Goal: Task Accomplishment & Management: Manage account settings

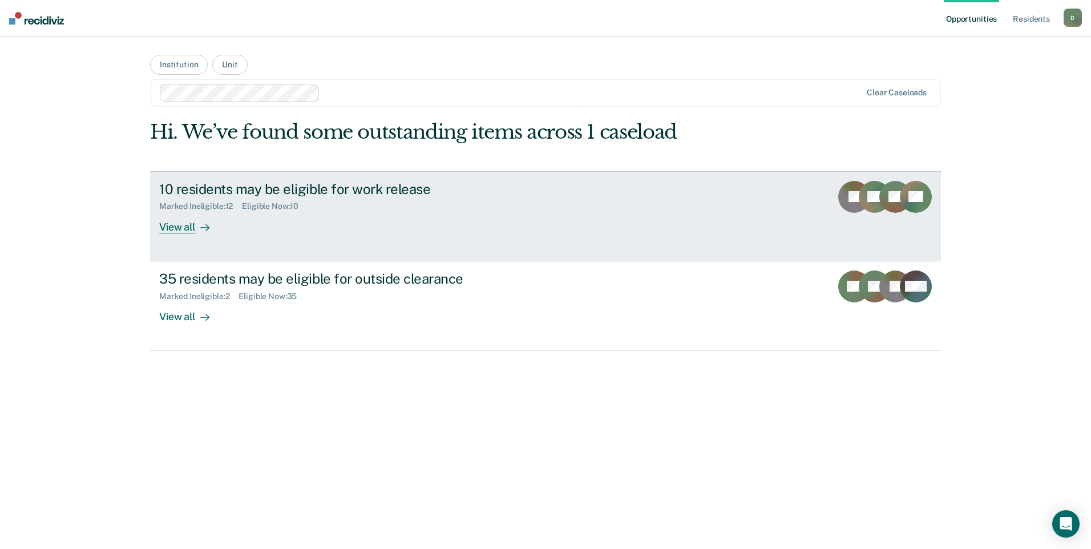
click at [184, 231] on div "View all" at bounding box center [191, 222] width 64 height 22
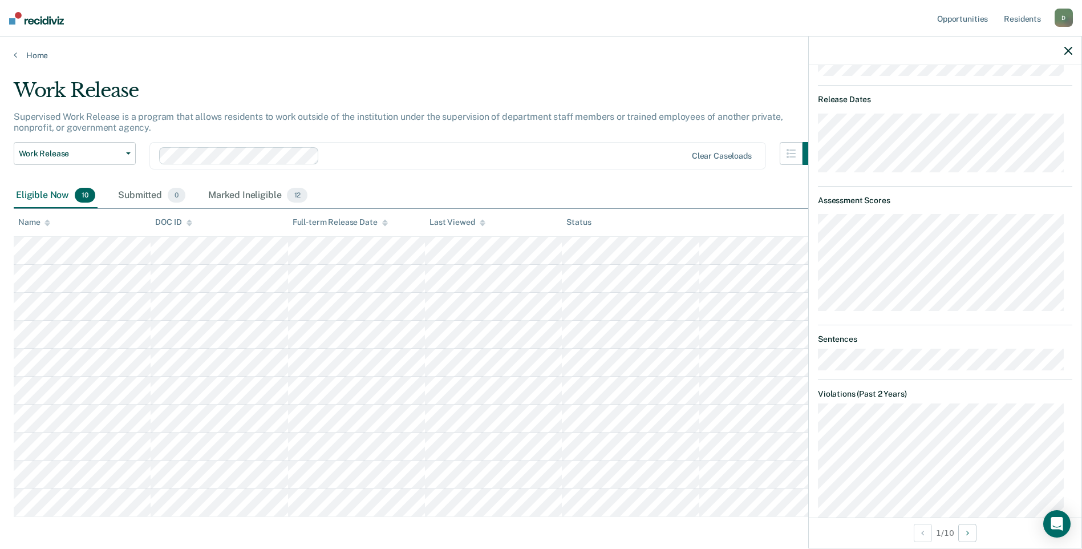
scroll to position [187, 0]
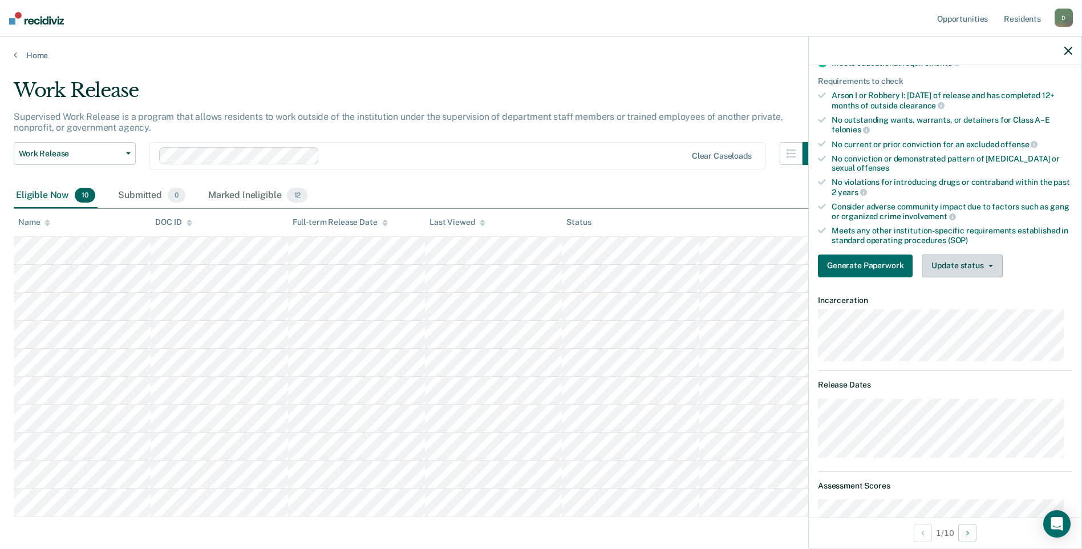
click at [967, 270] on button "Update status" at bounding box center [962, 265] width 80 height 23
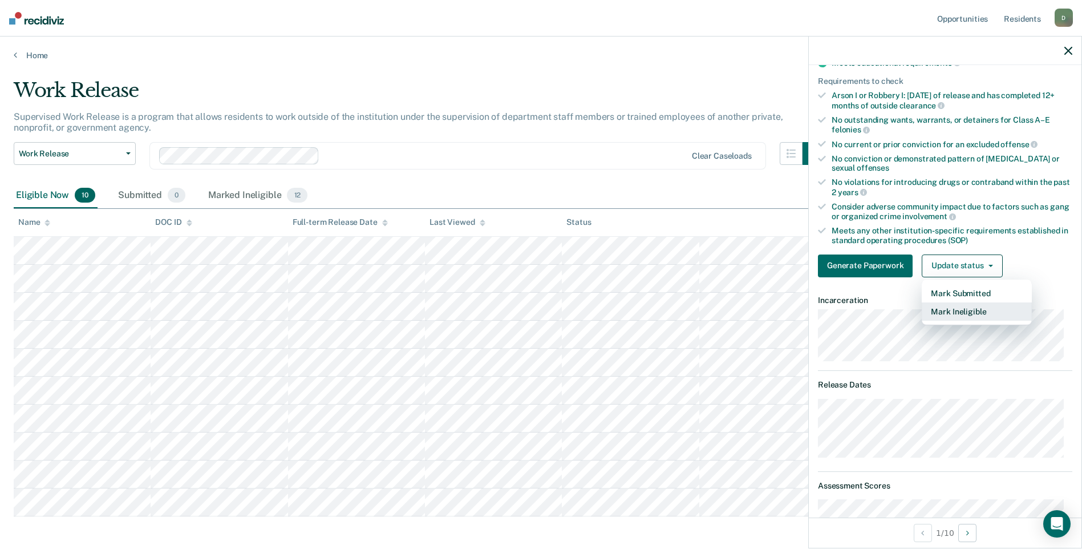
click at [948, 311] on button "Mark Ineligible" at bounding box center [977, 311] width 110 height 18
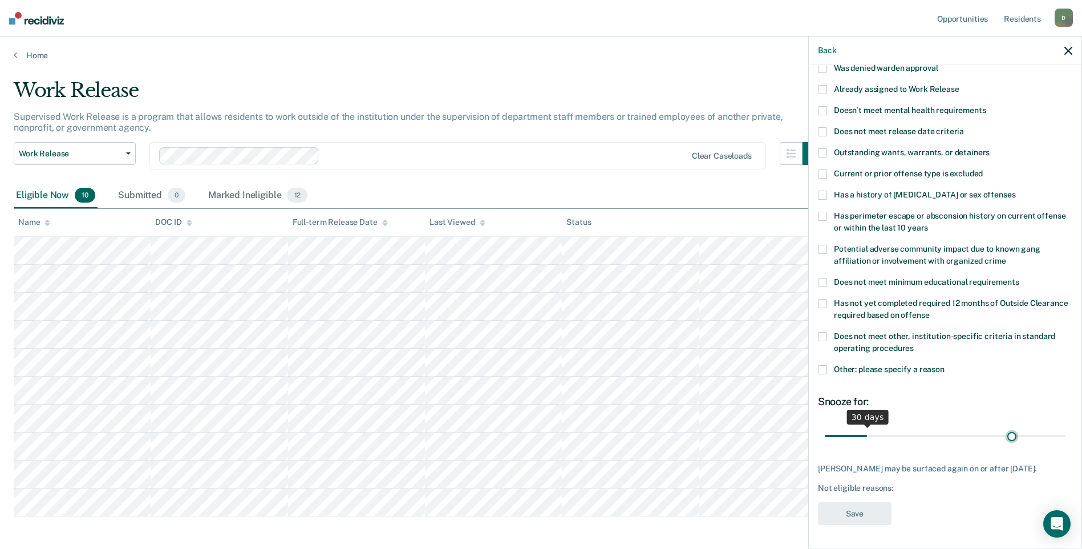
scroll to position [87, 0]
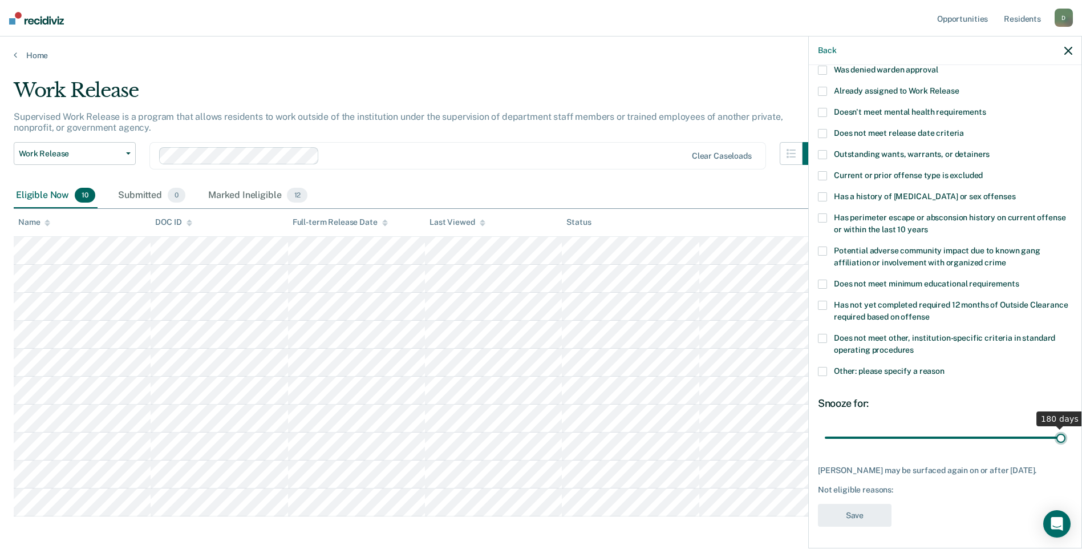
drag, startPoint x: 867, startPoint y: 430, endPoint x: 1093, endPoint y: 444, distance: 226.4
type input "180"
click at [1066, 444] on input "range" at bounding box center [945, 437] width 241 height 20
click at [824, 338] on span at bounding box center [822, 338] width 9 height 9
click at [849, 509] on button "Save" at bounding box center [855, 515] width 74 height 23
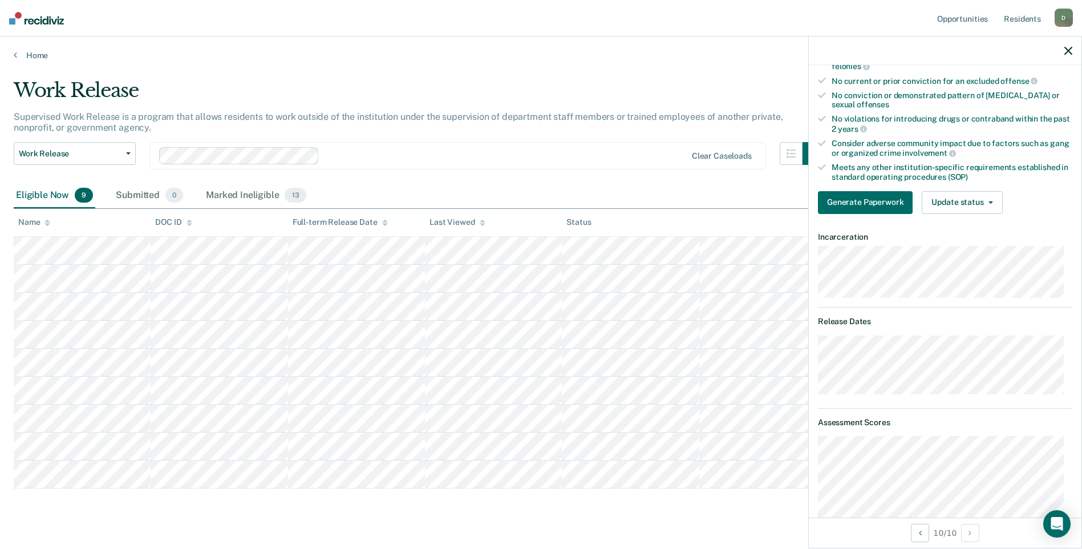
scroll to position [22, 0]
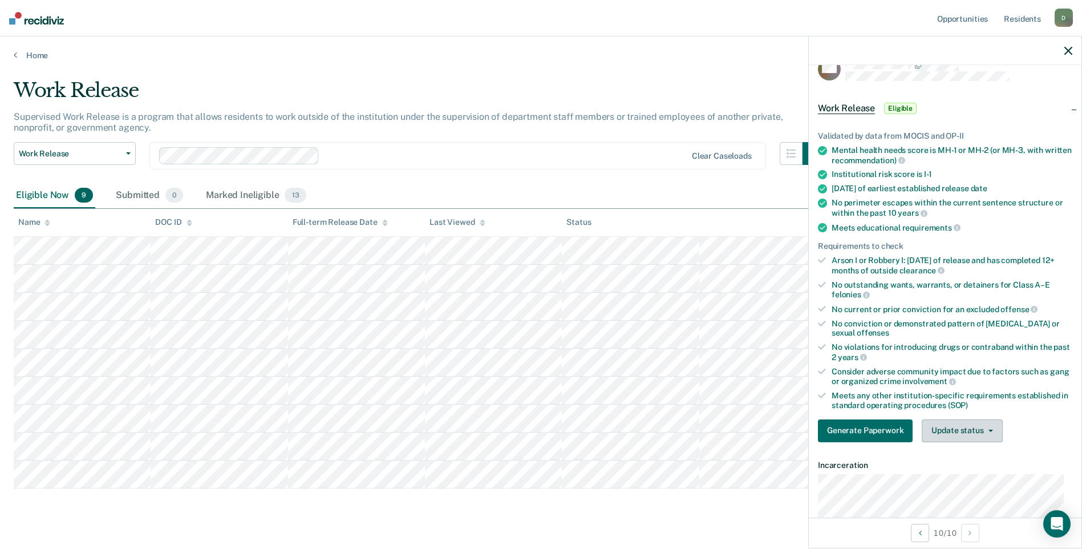
click at [951, 430] on button "Update status" at bounding box center [962, 430] width 80 height 23
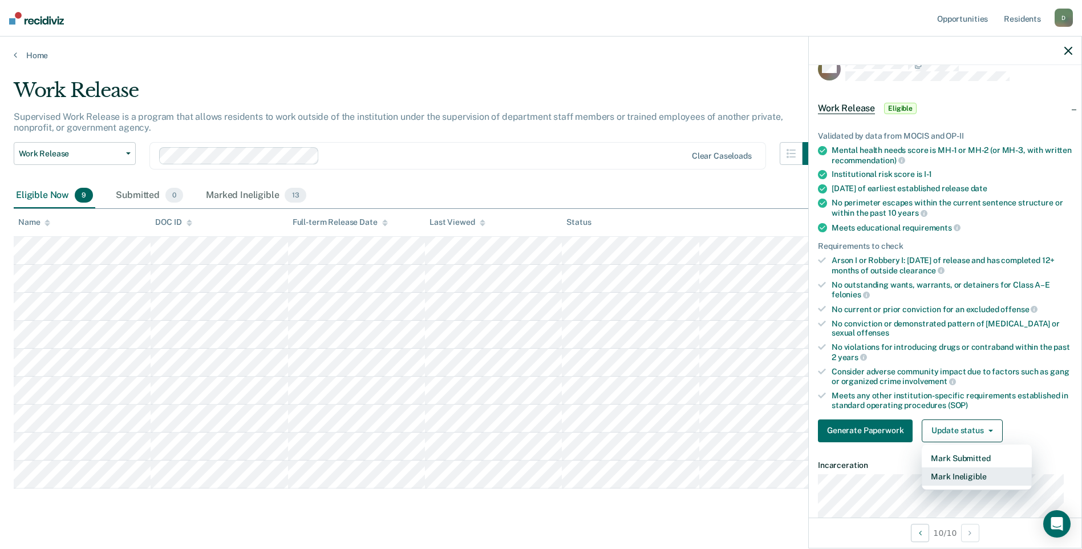
click at [950, 475] on button "Mark Ineligible" at bounding box center [977, 476] width 110 height 18
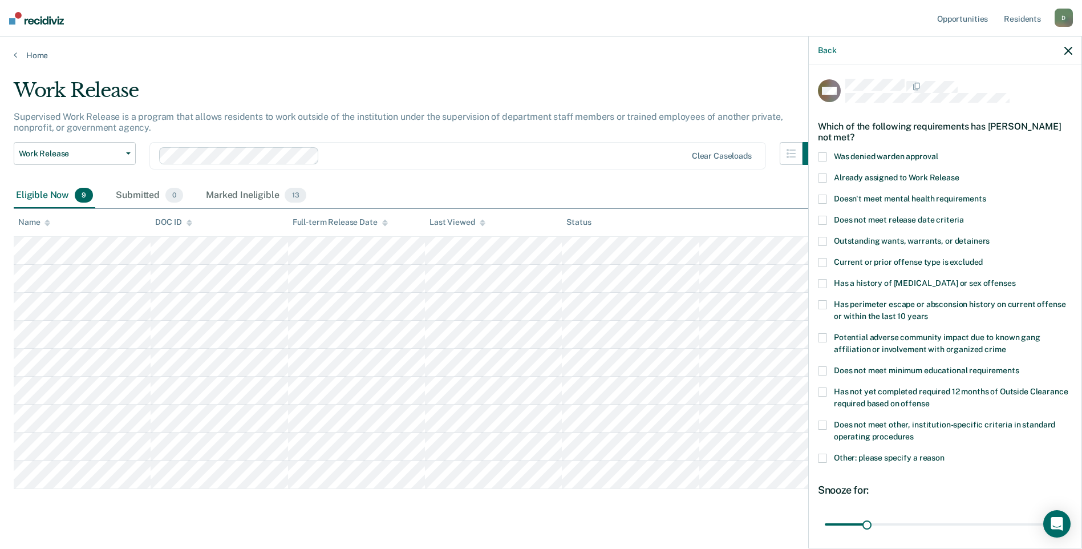
scroll to position [57, 0]
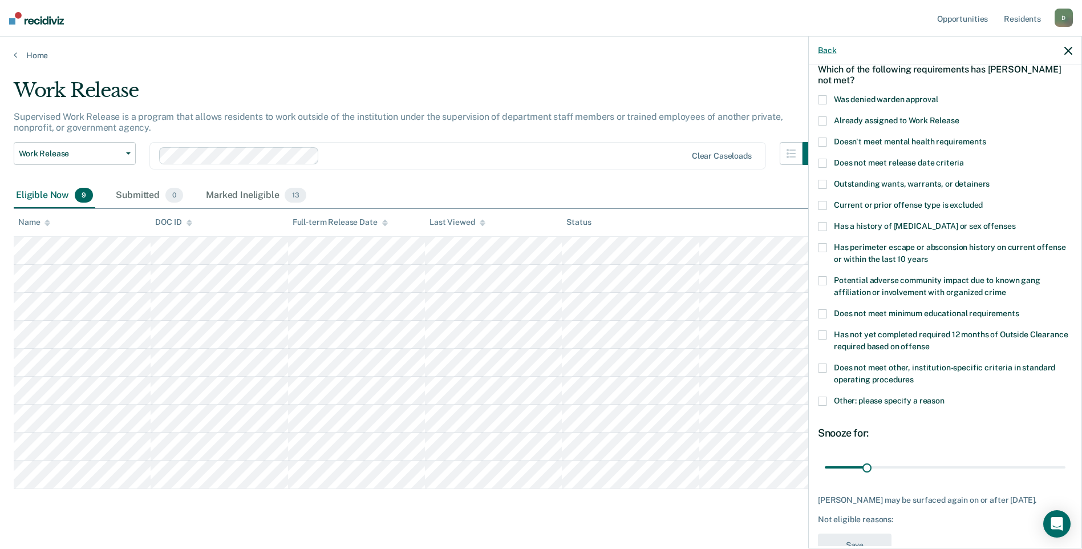
click at [829, 47] on button "Back" at bounding box center [827, 51] width 18 height 10
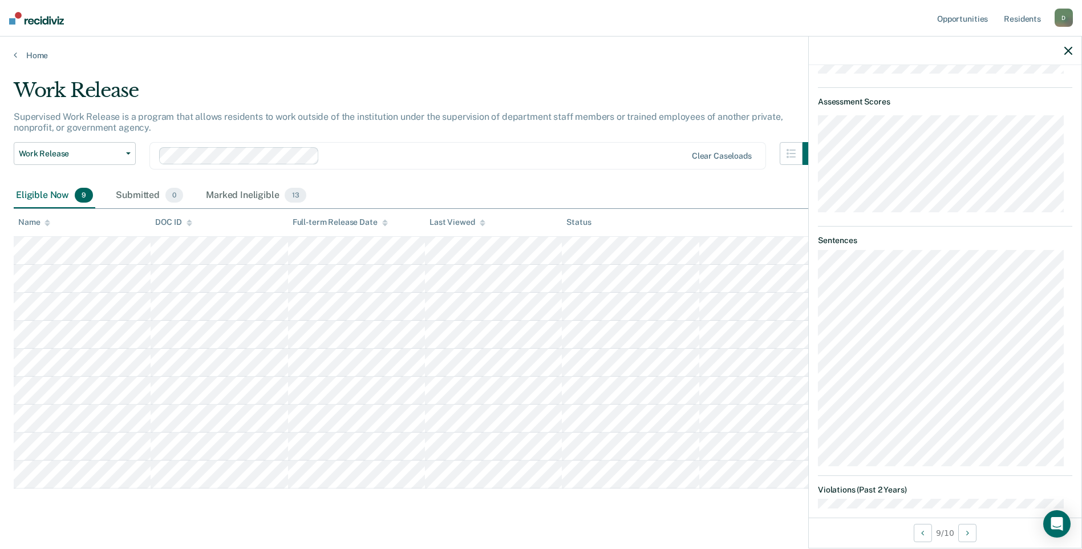
scroll to position [342, 0]
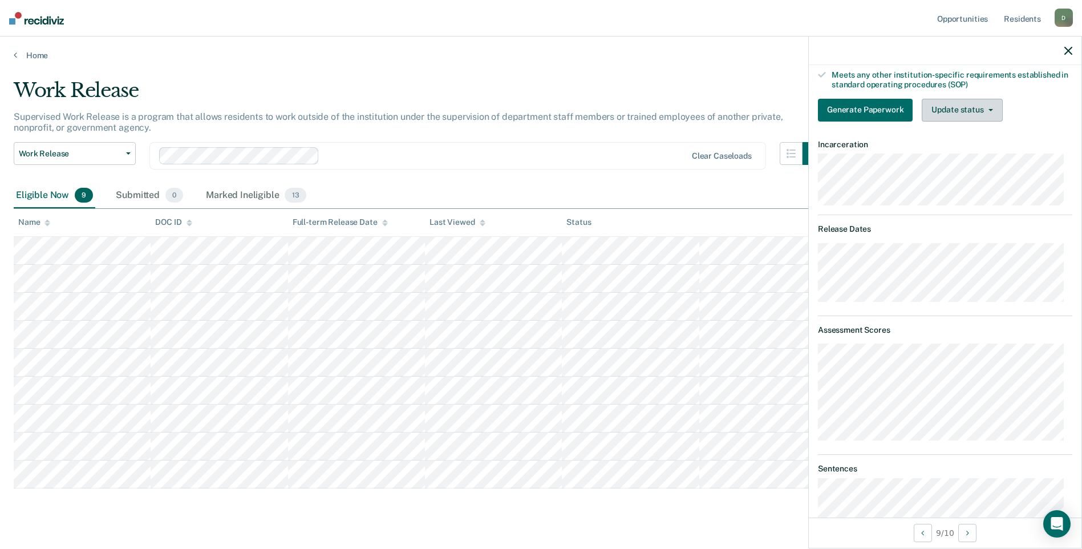
click at [977, 109] on button "Update status" at bounding box center [962, 110] width 80 height 23
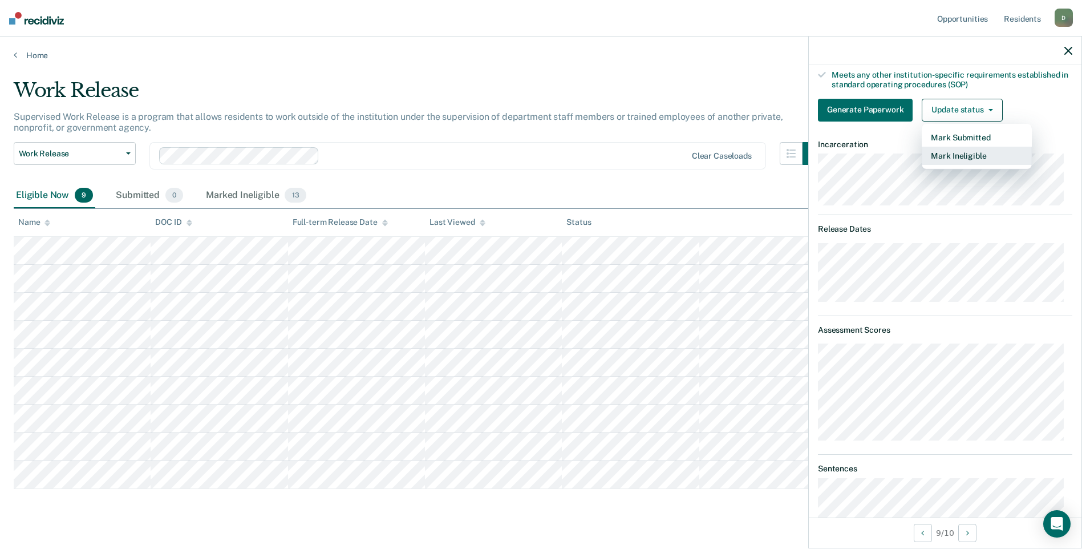
click at [955, 157] on button "Mark Ineligible" at bounding box center [977, 156] width 110 height 18
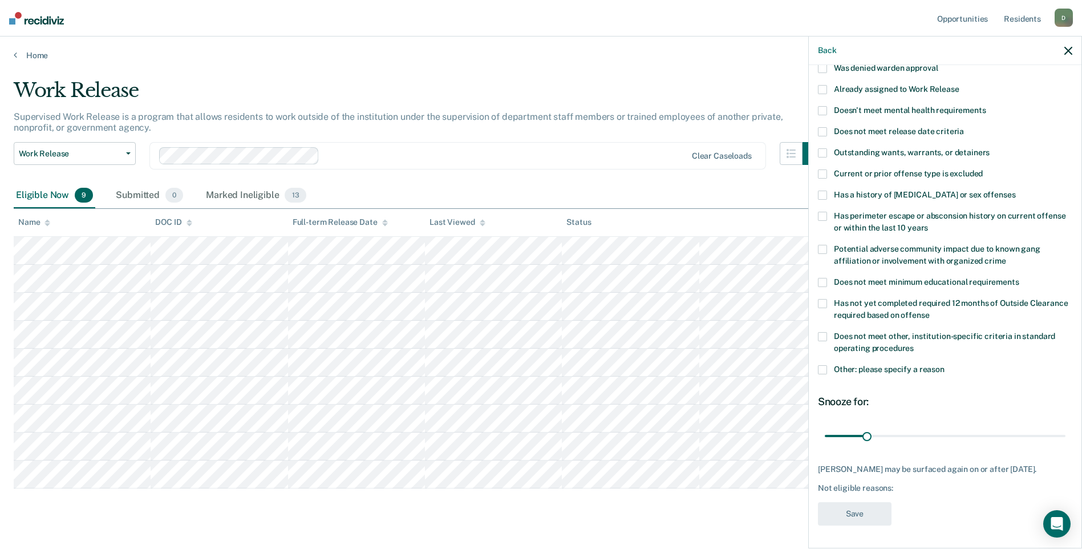
scroll to position [96, 0]
click at [824, 191] on span at bounding box center [822, 195] width 9 height 9
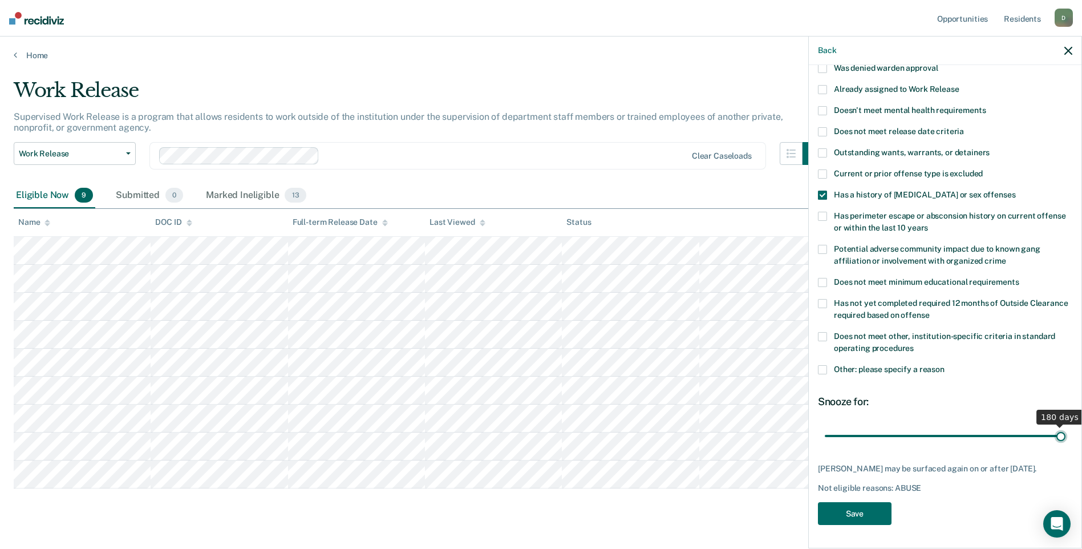
drag, startPoint x: 866, startPoint y: 428, endPoint x: 1093, endPoint y: 460, distance: 229.3
type input "180"
click at [1066, 446] on input "range" at bounding box center [945, 436] width 241 height 20
click at [850, 515] on button "Save" at bounding box center [855, 513] width 74 height 23
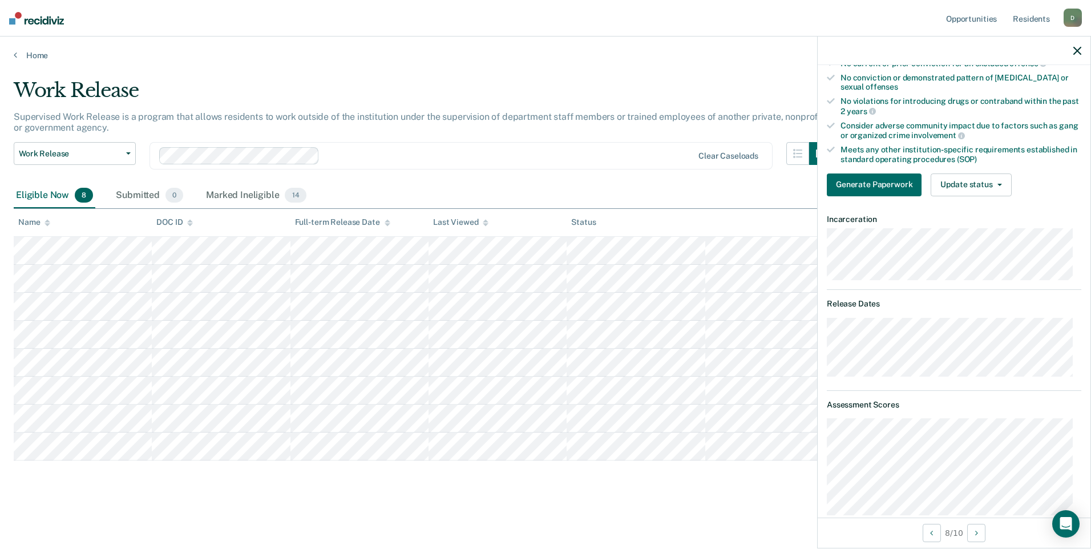
scroll to position [211, 0]
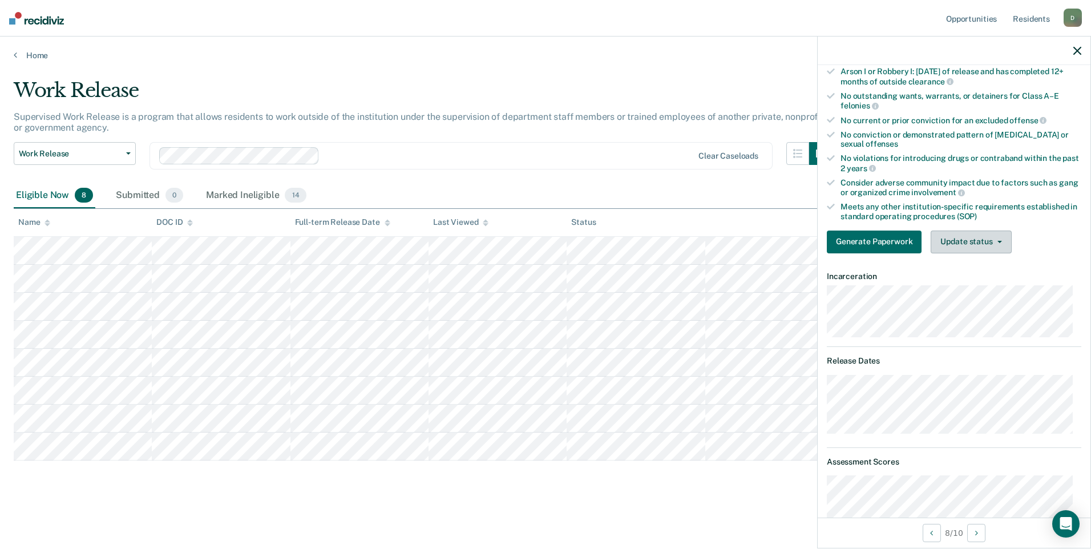
click at [994, 237] on button "Update status" at bounding box center [971, 242] width 80 height 23
click at [992, 286] on button "Mark Ineligible" at bounding box center [986, 287] width 110 height 18
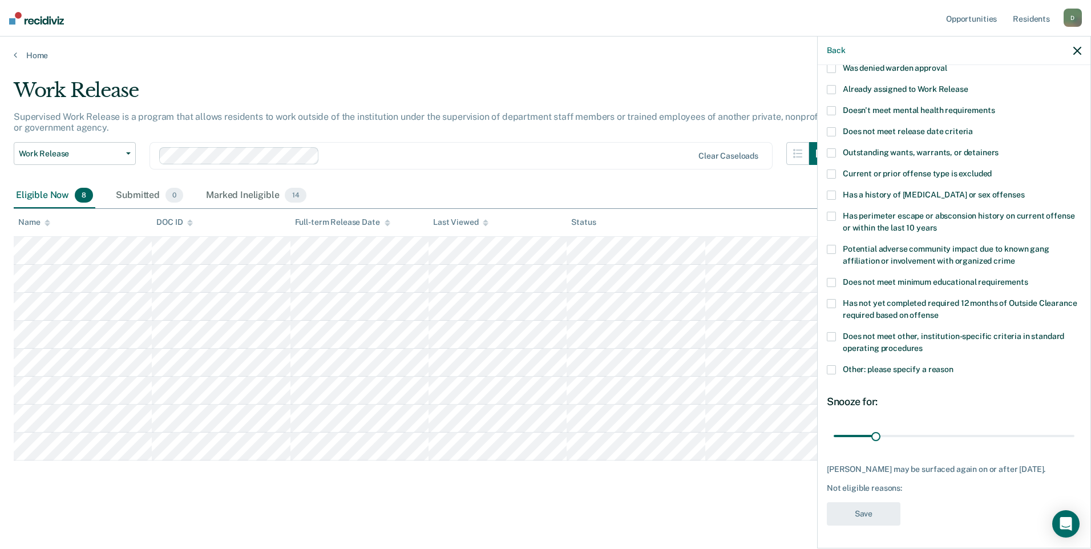
scroll to position [96, 0]
click at [831, 191] on span at bounding box center [831, 195] width 9 height 9
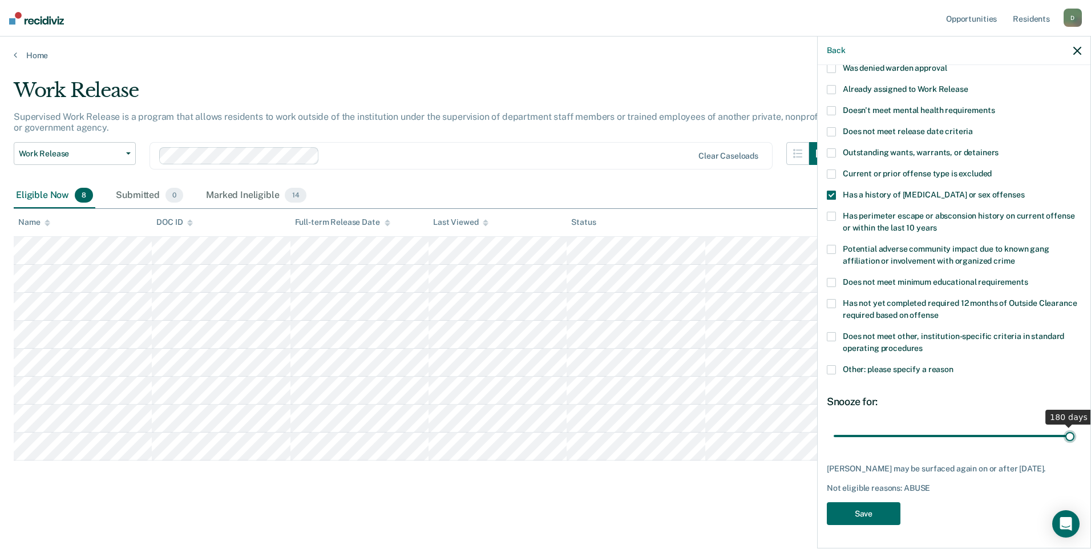
drag, startPoint x: 876, startPoint y: 426, endPoint x: 1093, endPoint y: 434, distance: 217.0
type input "180"
click at [1074, 434] on input "range" at bounding box center [954, 436] width 241 height 20
click at [851, 510] on button "Save" at bounding box center [864, 513] width 74 height 23
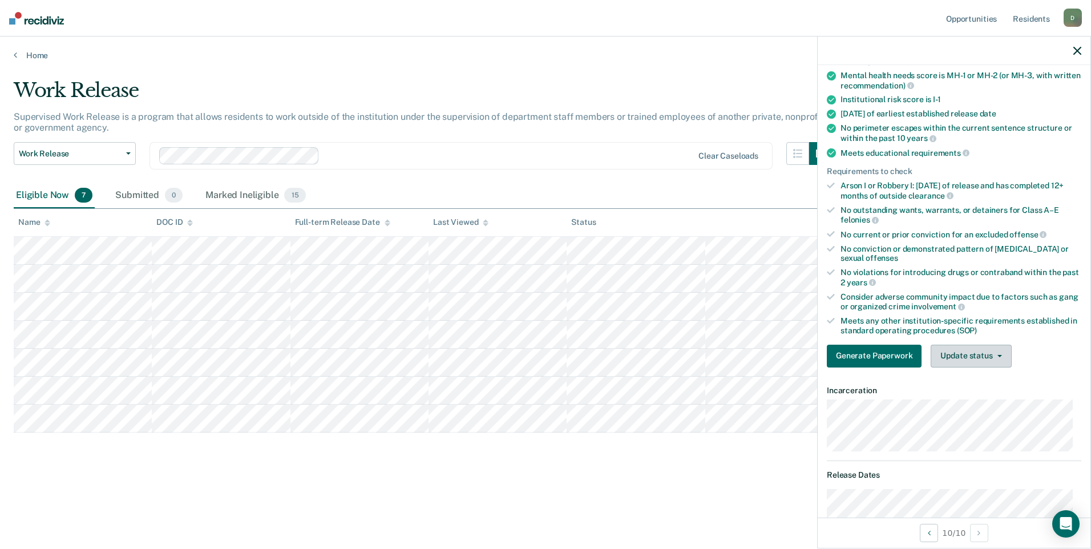
click at [976, 347] on button "Update status" at bounding box center [971, 356] width 80 height 23
click at [947, 407] on button "Mark Ineligible" at bounding box center [986, 402] width 110 height 18
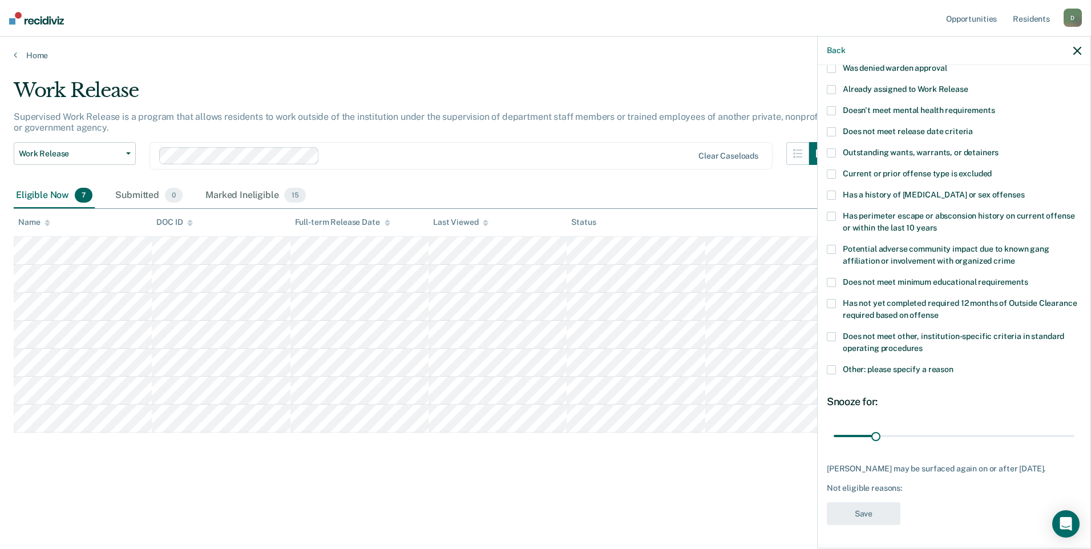
click at [832, 212] on span at bounding box center [831, 216] width 9 height 9
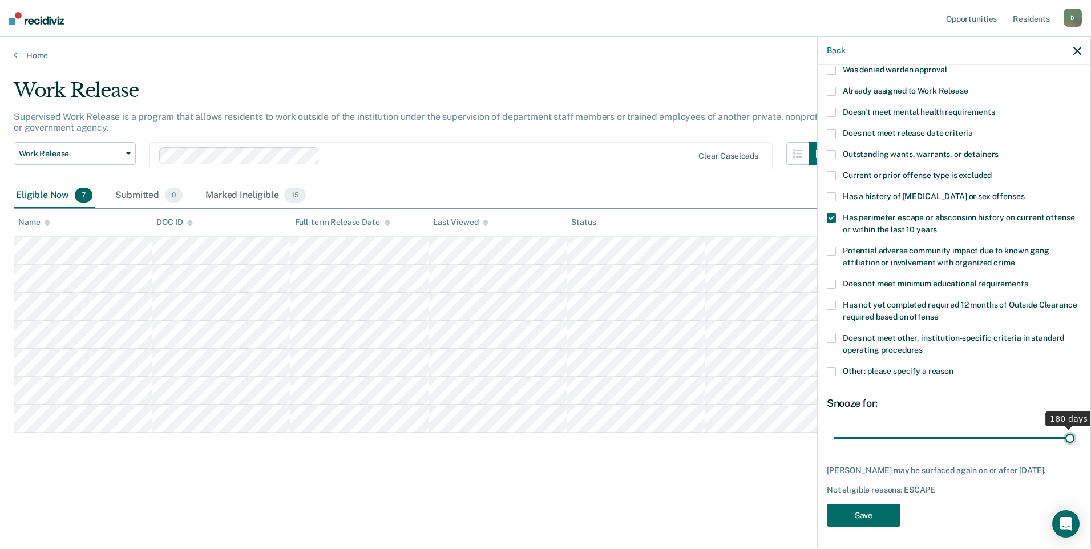
drag, startPoint x: 873, startPoint y: 429, endPoint x: 1093, endPoint y: 431, distance: 219.7
type input "180"
click at [1074, 431] on input "range" at bounding box center [954, 437] width 241 height 20
click at [851, 516] on button "Save" at bounding box center [864, 515] width 74 height 23
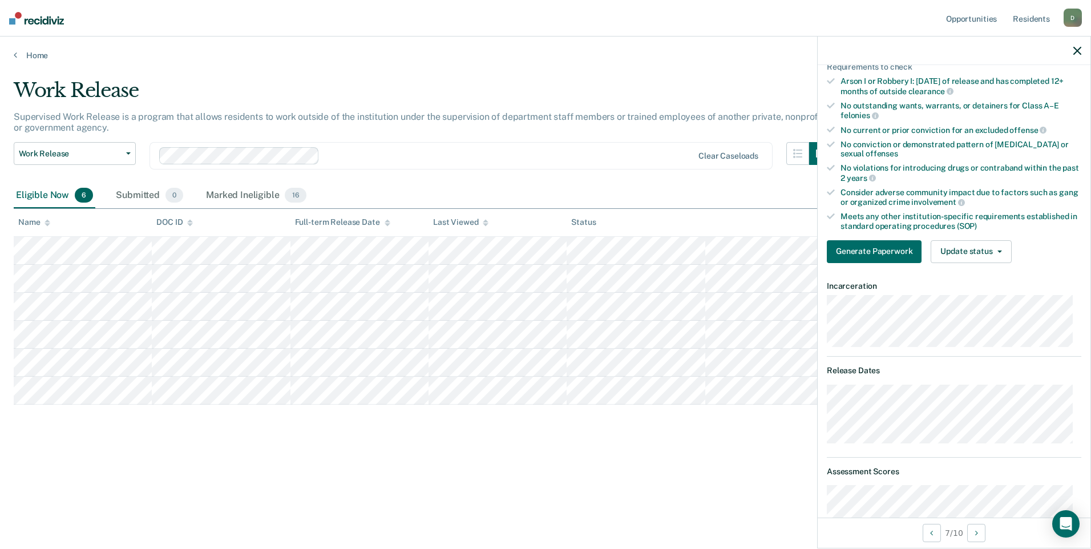
scroll to position [0, 0]
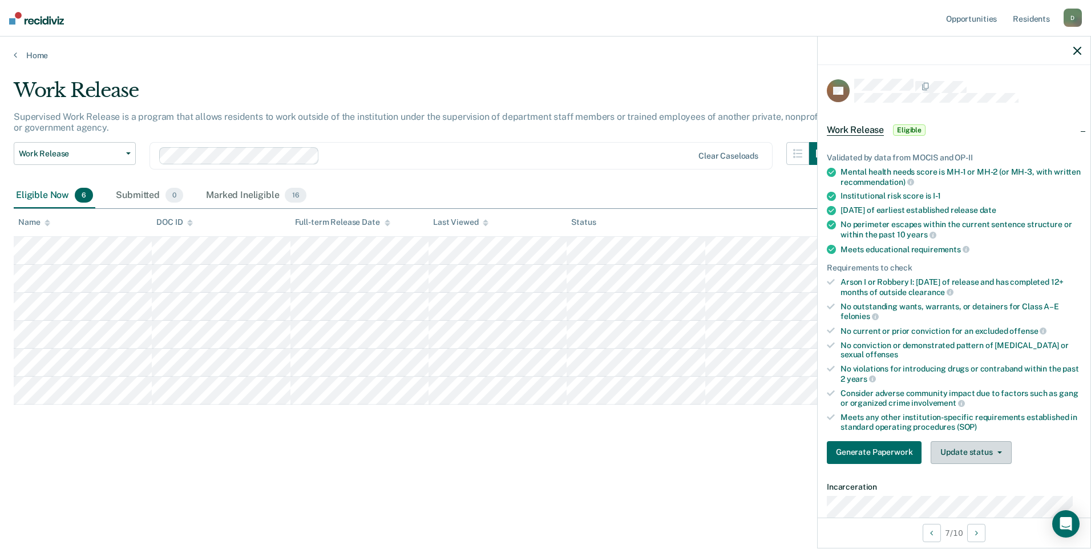
click at [961, 452] on button "Update status" at bounding box center [971, 452] width 80 height 23
click at [968, 495] on button "Mark Ineligible" at bounding box center [986, 498] width 110 height 18
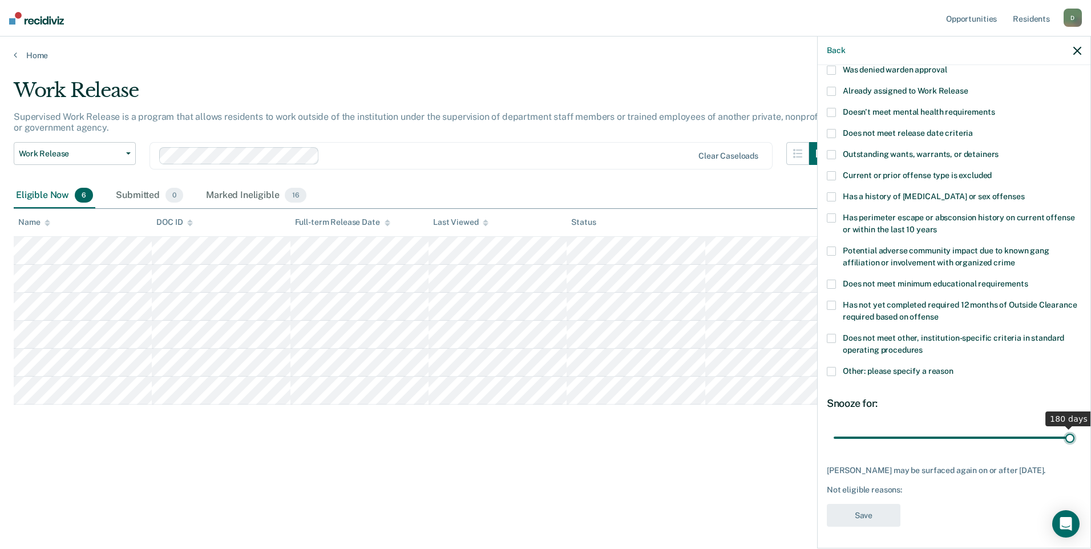
scroll to position [96, 0]
drag, startPoint x: 871, startPoint y: 429, endPoint x: 1093, endPoint y: 431, distance: 221.4
type input "180"
click at [1074, 431] on input "range" at bounding box center [954, 436] width 241 height 20
click at [835, 332] on span at bounding box center [831, 336] width 9 height 9
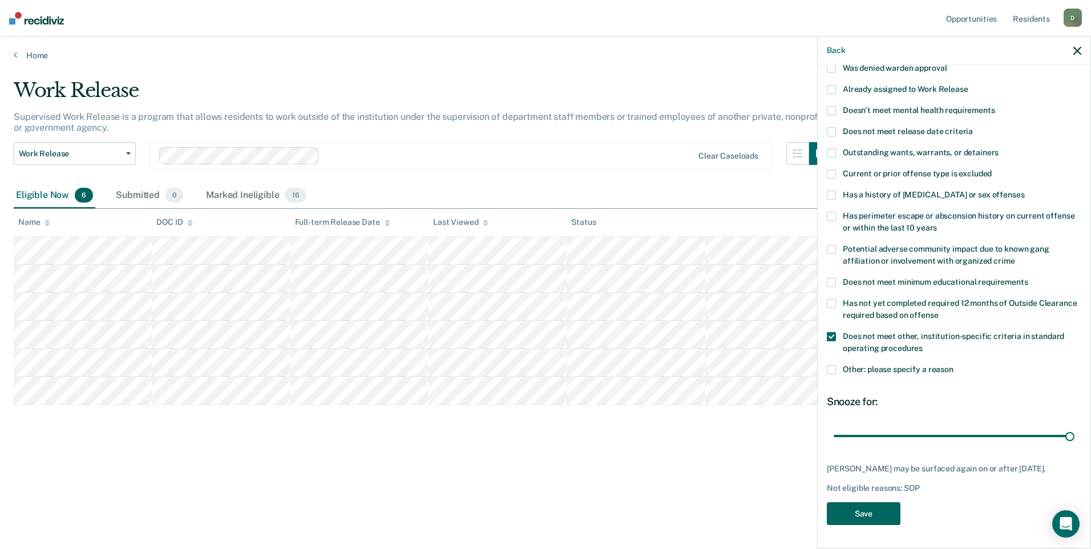
click at [861, 506] on button "Save" at bounding box center [864, 513] width 74 height 23
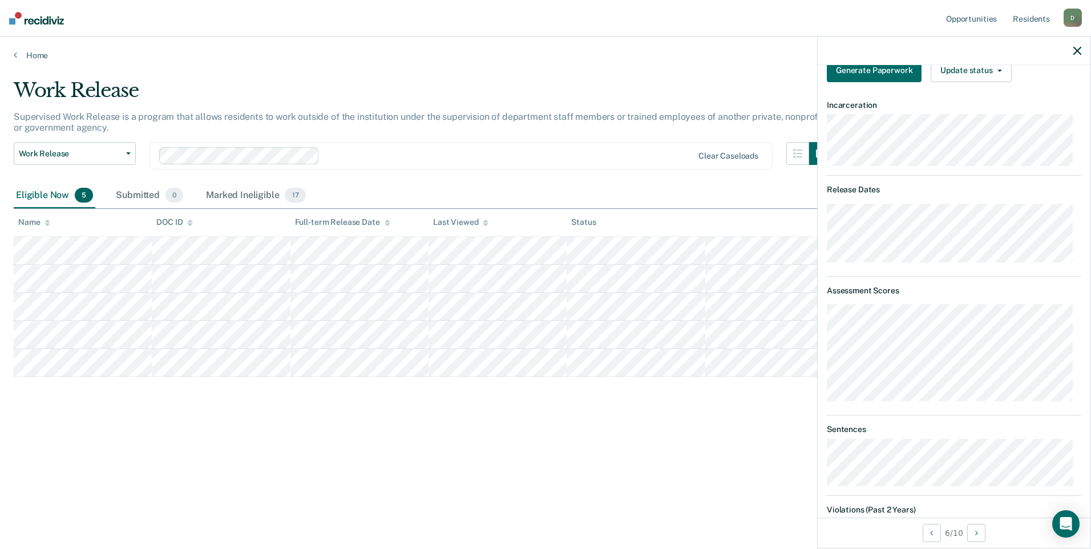
scroll to position [211, 0]
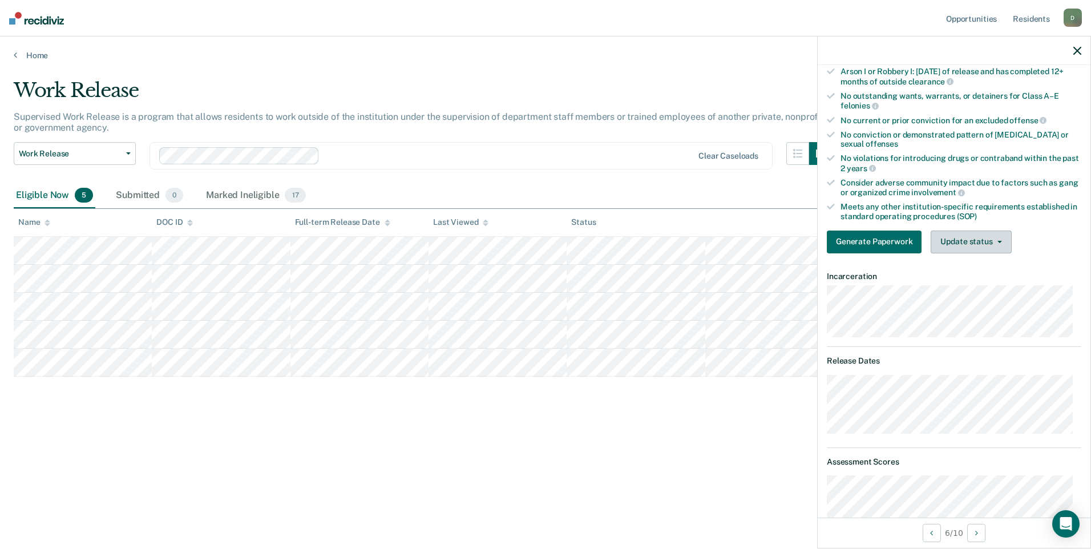
click at [975, 241] on button "Update status" at bounding box center [971, 242] width 80 height 23
click at [932, 282] on button "Mark Ineligible" at bounding box center [986, 287] width 110 height 18
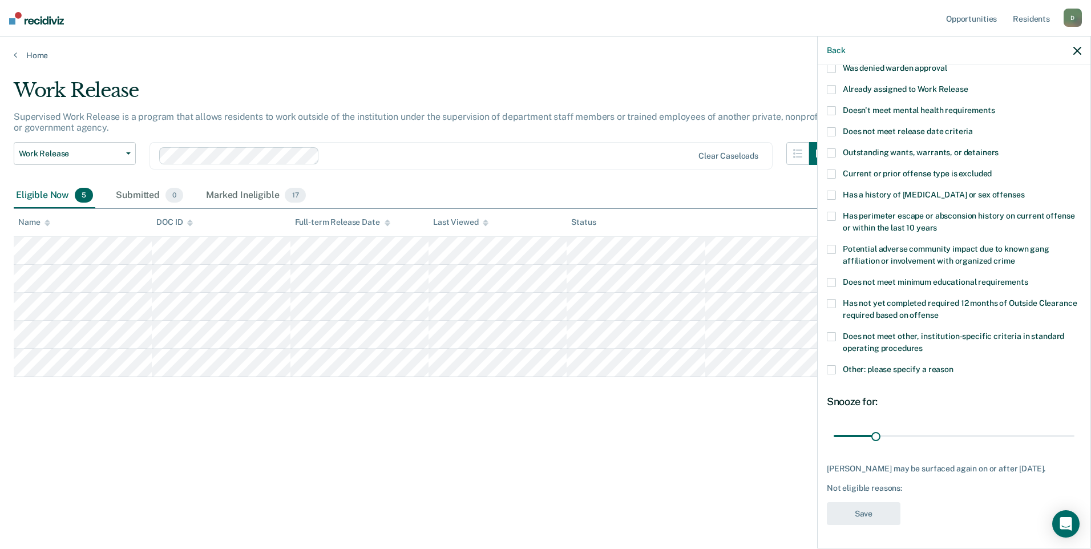
click at [838, 332] on label "Does not meet other, institution-specific criteria in standard operating proced…" at bounding box center [954, 344] width 254 height 24
click at [896, 507] on button "Save" at bounding box center [864, 513] width 74 height 23
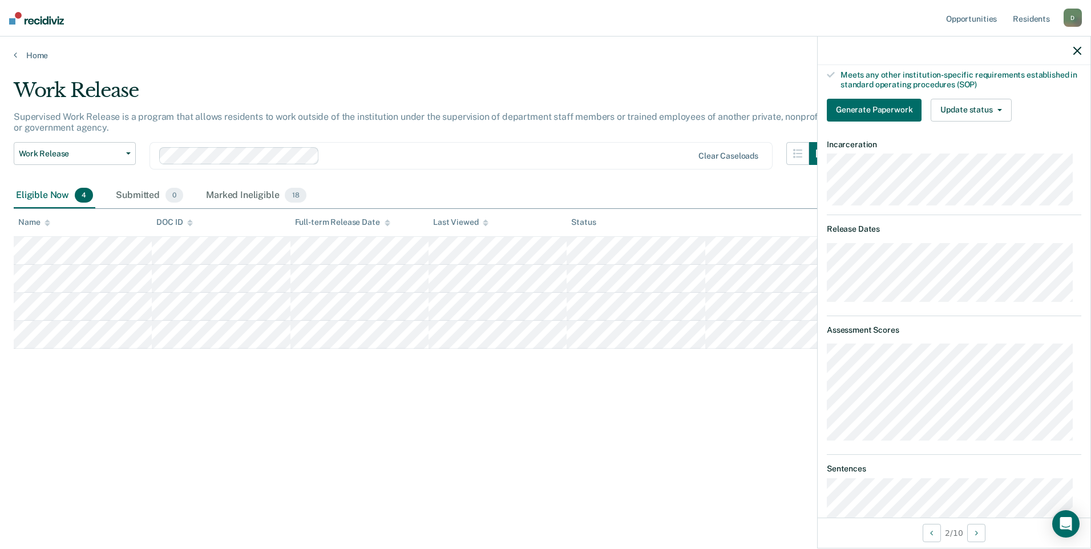
scroll to position [57, 0]
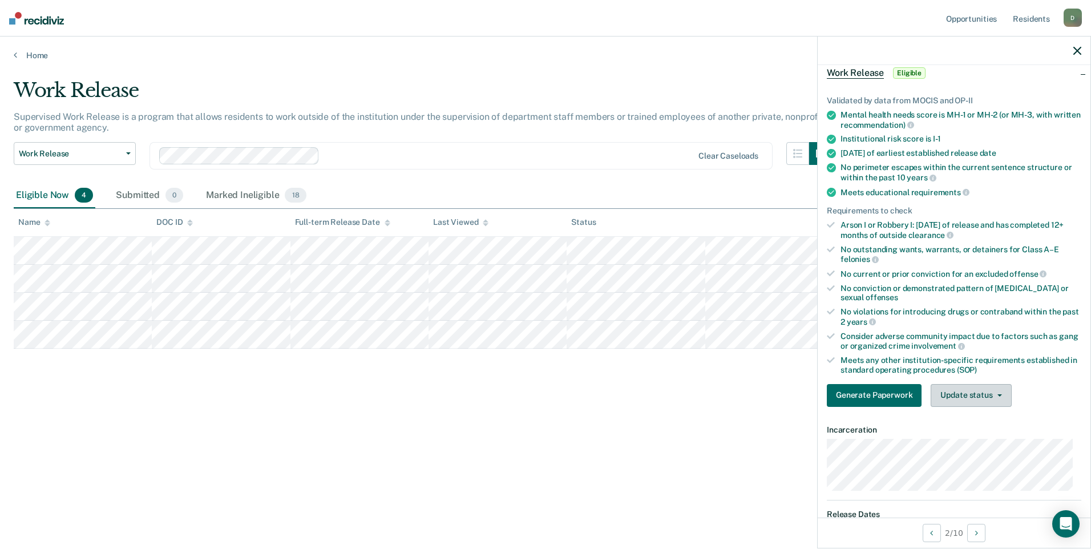
click at [983, 390] on button "Update status" at bounding box center [971, 395] width 80 height 23
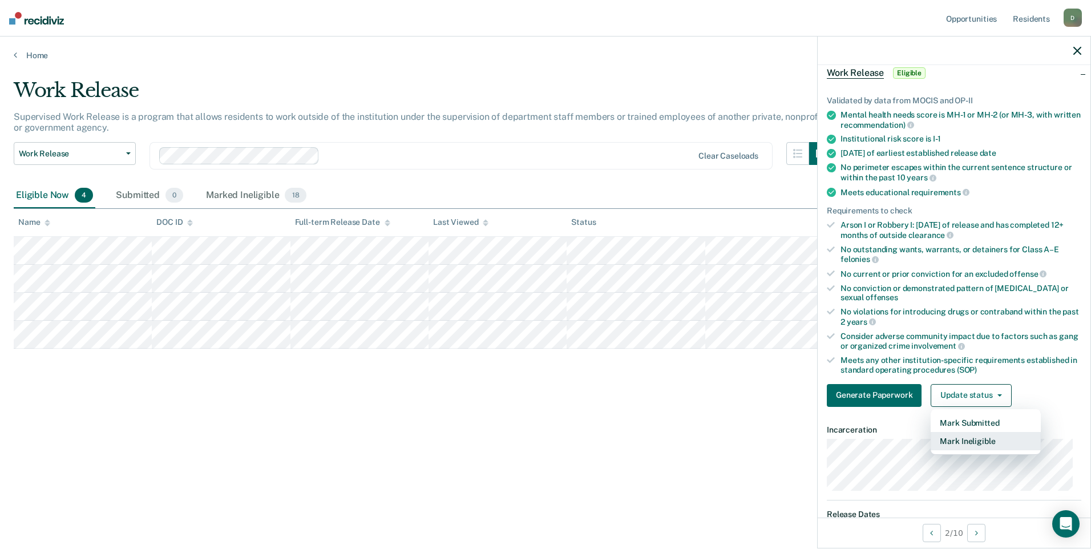
click at [979, 438] on button "Mark Ineligible" at bounding box center [986, 441] width 110 height 18
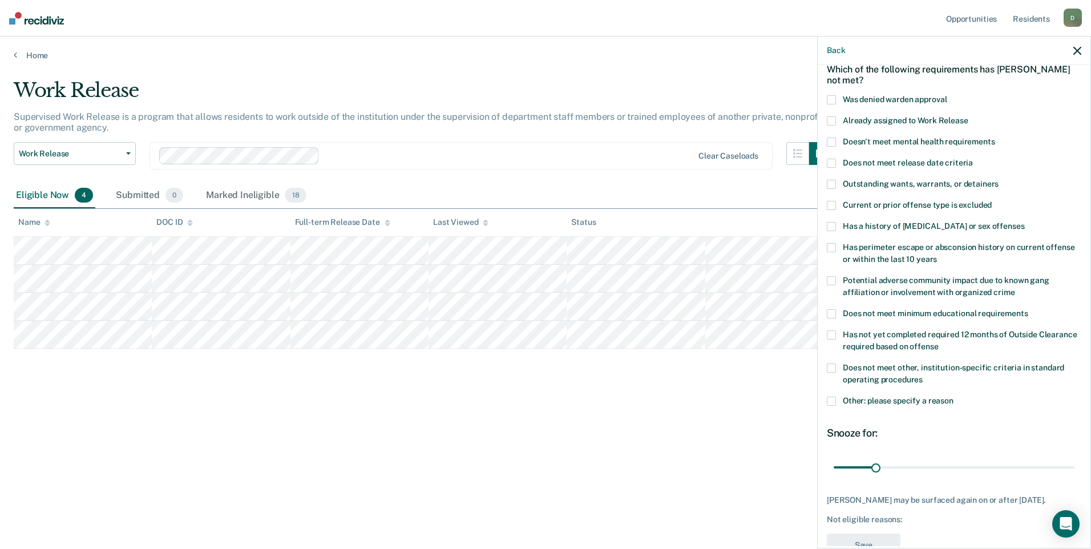
click at [831, 244] on span at bounding box center [831, 247] width 9 height 9
drag, startPoint x: 873, startPoint y: 468, endPoint x: 1092, endPoint y: 460, distance: 219.2
type input "180"
click at [1074, 460] on input "range" at bounding box center [954, 467] width 241 height 20
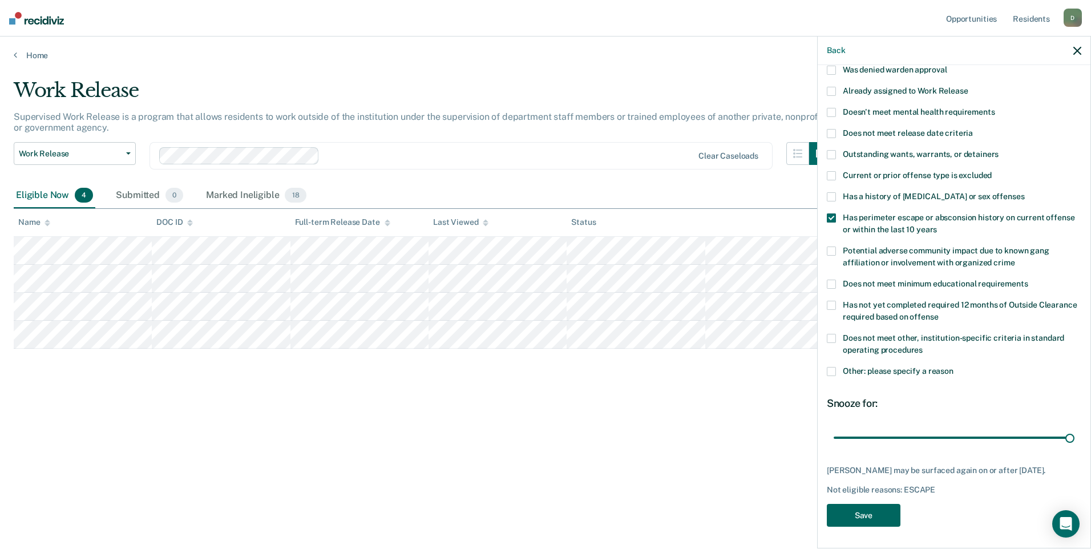
click at [848, 508] on button "Save" at bounding box center [864, 515] width 74 height 23
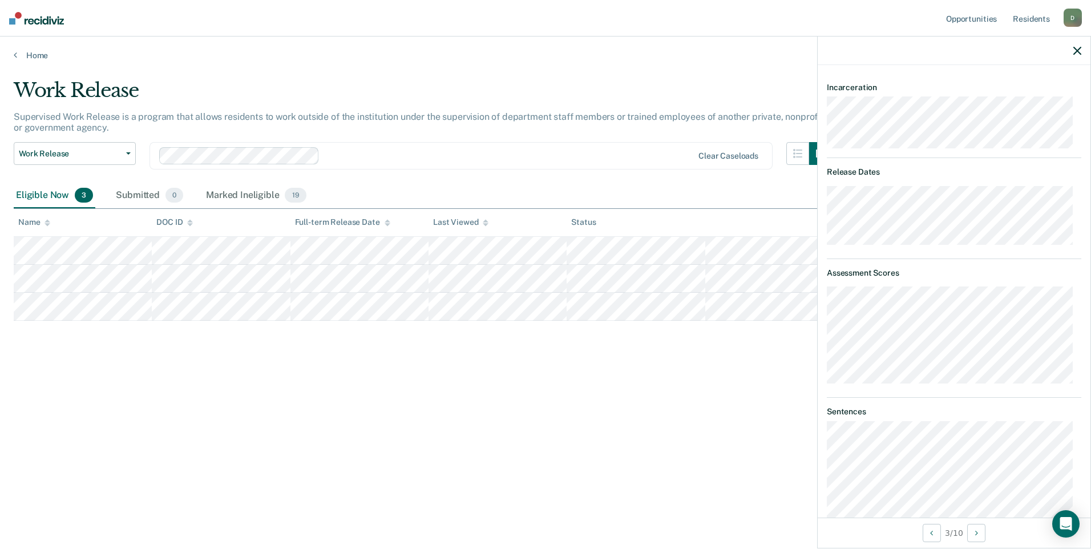
scroll to position [114, 0]
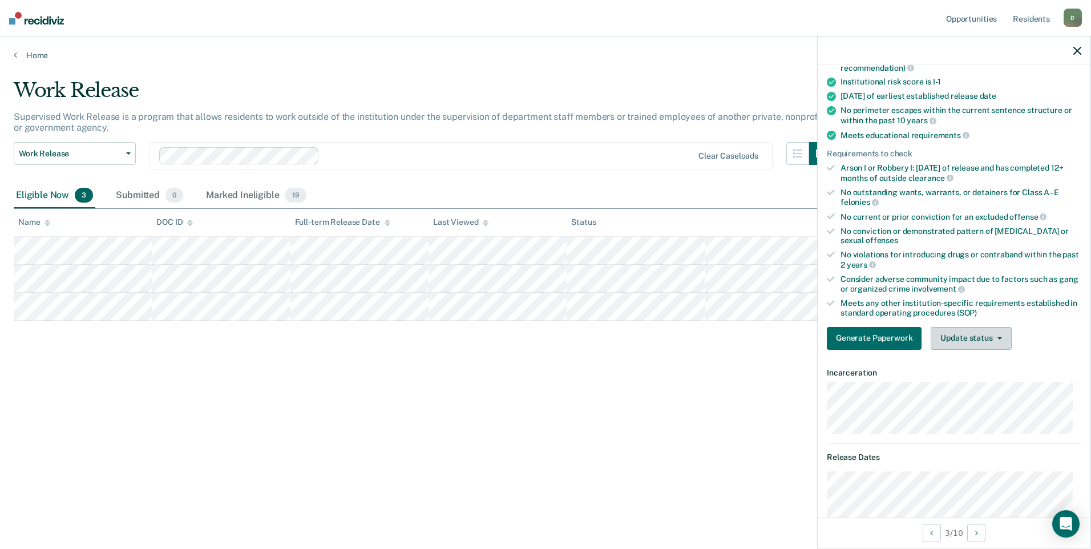
click at [969, 330] on button "Update status" at bounding box center [971, 338] width 80 height 23
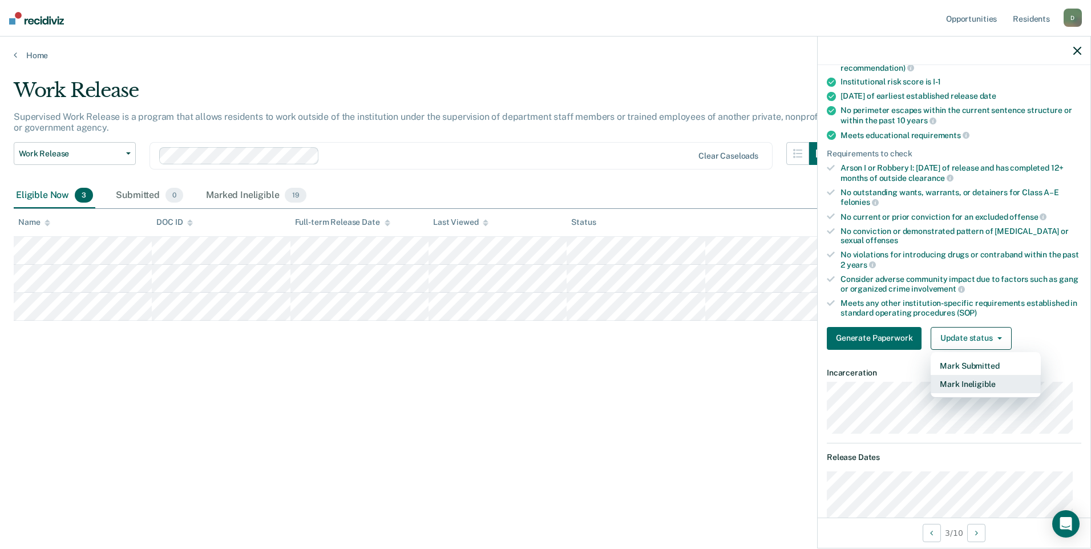
click at [966, 381] on button "Mark Ineligible" at bounding box center [986, 384] width 110 height 18
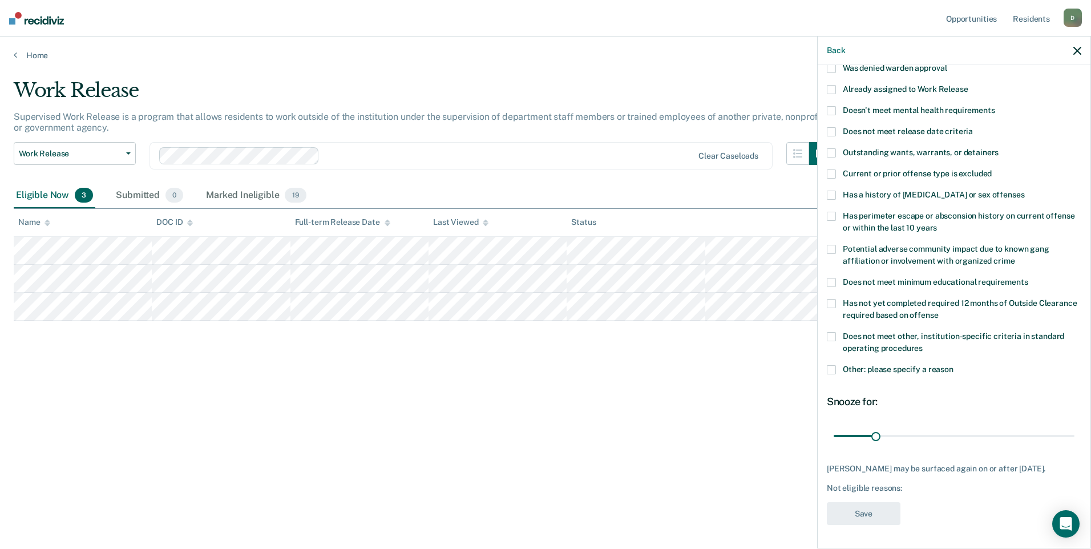
click at [834, 332] on span at bounding box center [831, 336] width 9 height 9
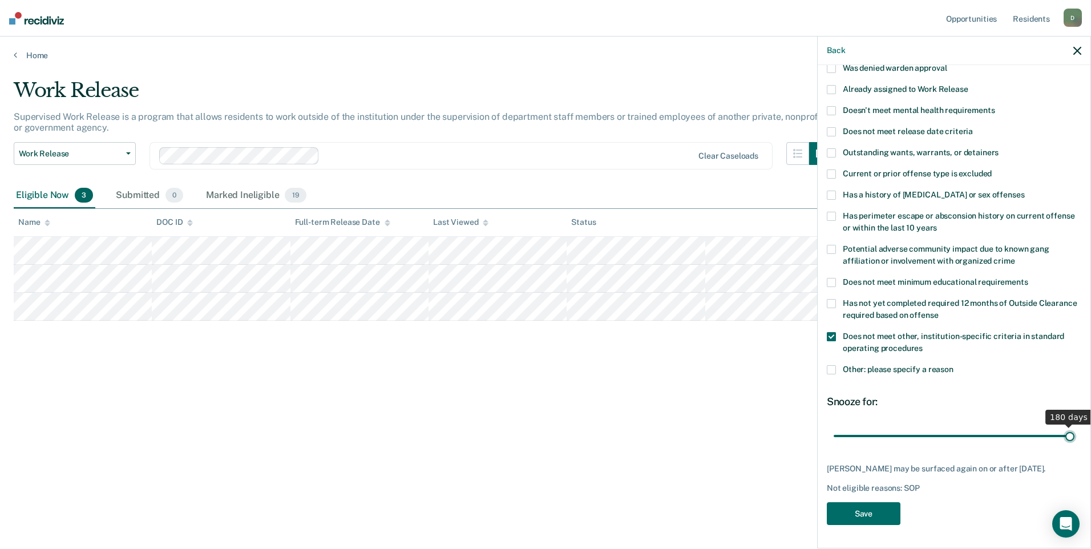
drag, startPoint x: 872, startPoint y: 423, endPoint x: 1093, endPoint y: 417, distance: 220.3
type input "180"
click at [1074, 426] on input "range" at bounding box center [954, 436] width 241 height 20
click at [863, 515] on button "Save" at bounding box center [864, 513] width 74 height 23
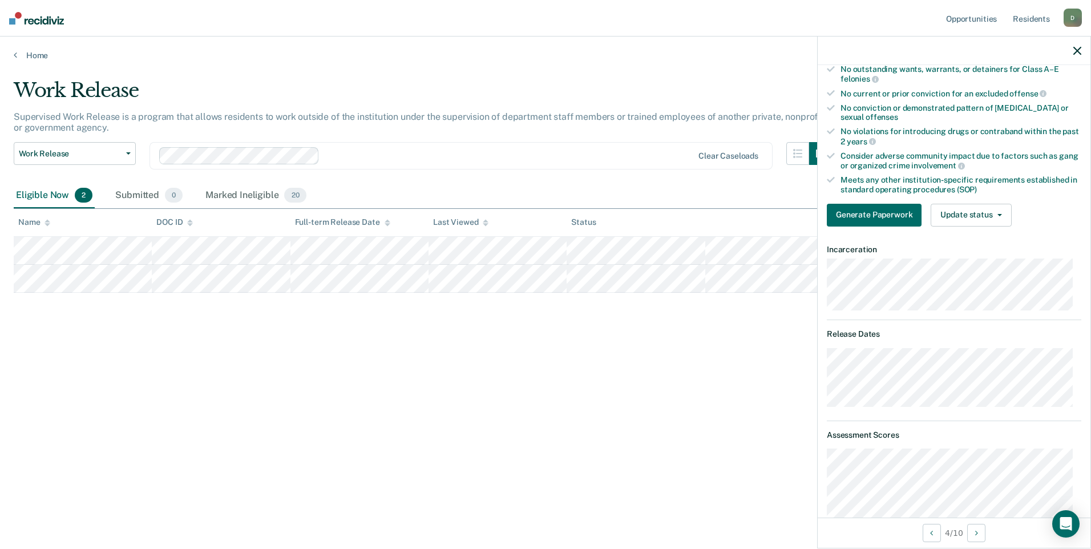
scroll to position [9, 0]
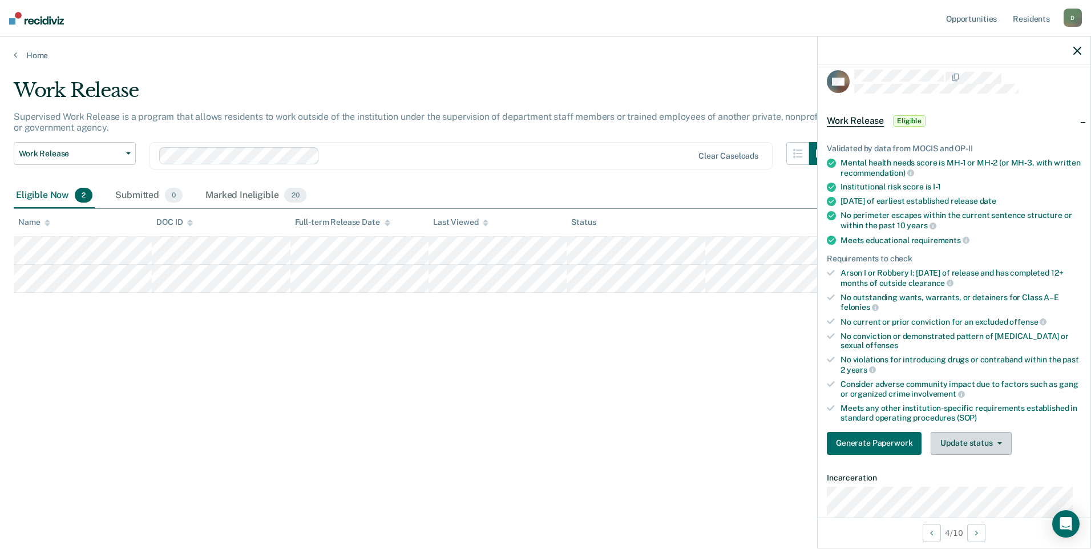
click at [987, 443] on button "Update status" at bounding box center [971, 443] width 80 height 23
click at [975, 484] on button "Mark Ineligible" at bounding box center [986, 489] width 110 height 18
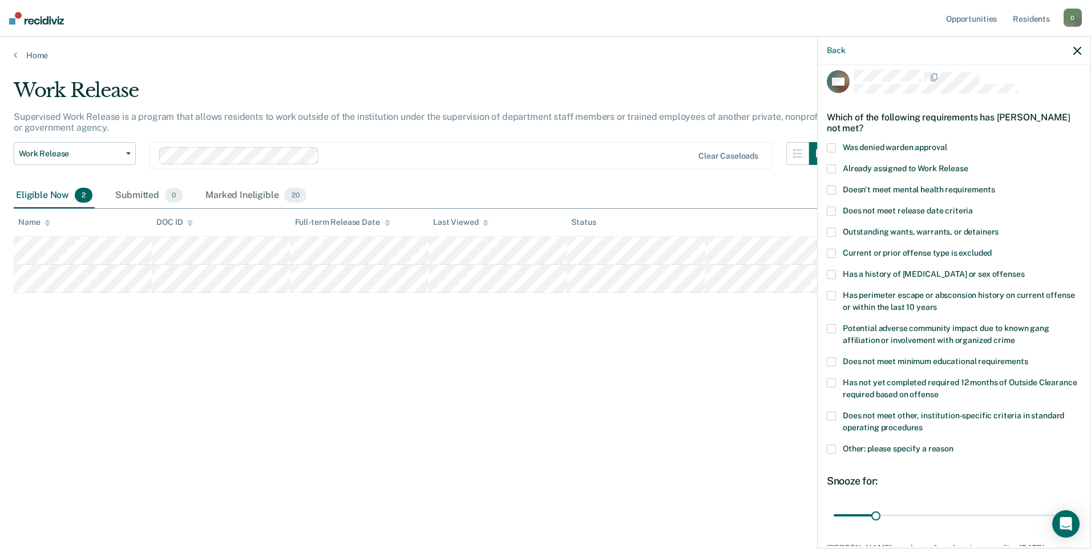
click at [838, 448] on label "Other: please specify a reason" at bounding box center [954, 450] width 254 height 12
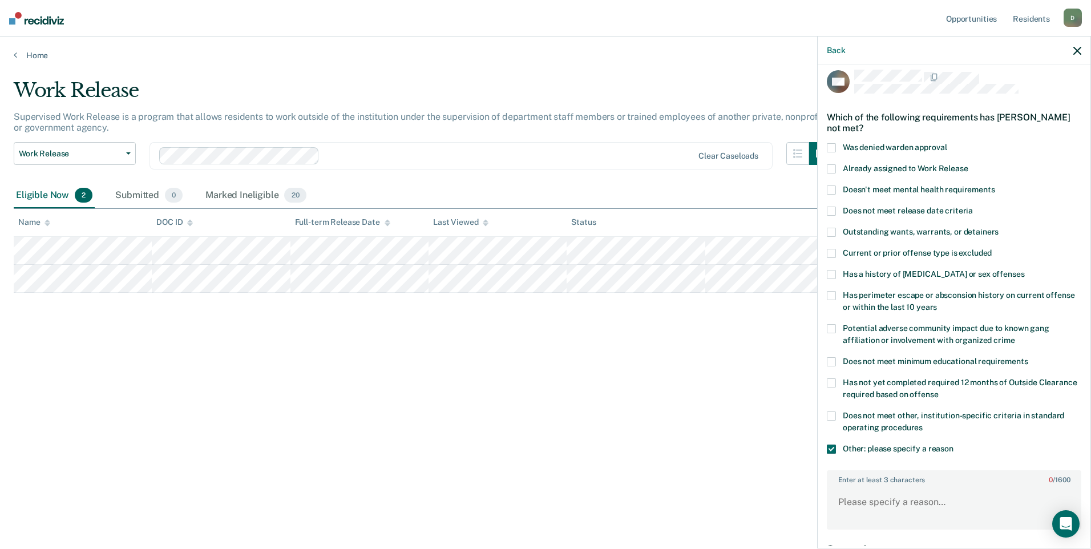
click at [839, 413] on label "Does not meet other, institution-specific criteria in standard operating proced…" at bounding box center [954, 423] width 254 height 24
click at [832, 445] on span at bounding box center [831, 448] width 9 height 9
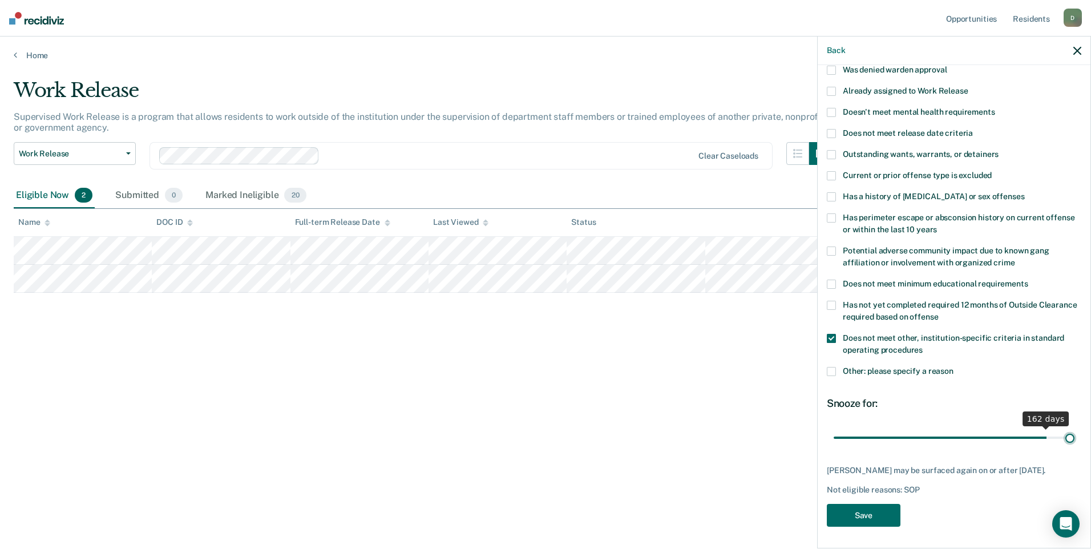
scroll to position [96, 0]
drag, startPoint x: 875, startPoint y: 427, endPoint x: 1093, endPoint y: 406, distance: 218.9
type input "180"
click at [1074, 426] on input "range" at bounding box center [954, 436] width 241 height 20
click at [883, 513] on button "Save" at bounding box center [864, 513] width 74 height 23
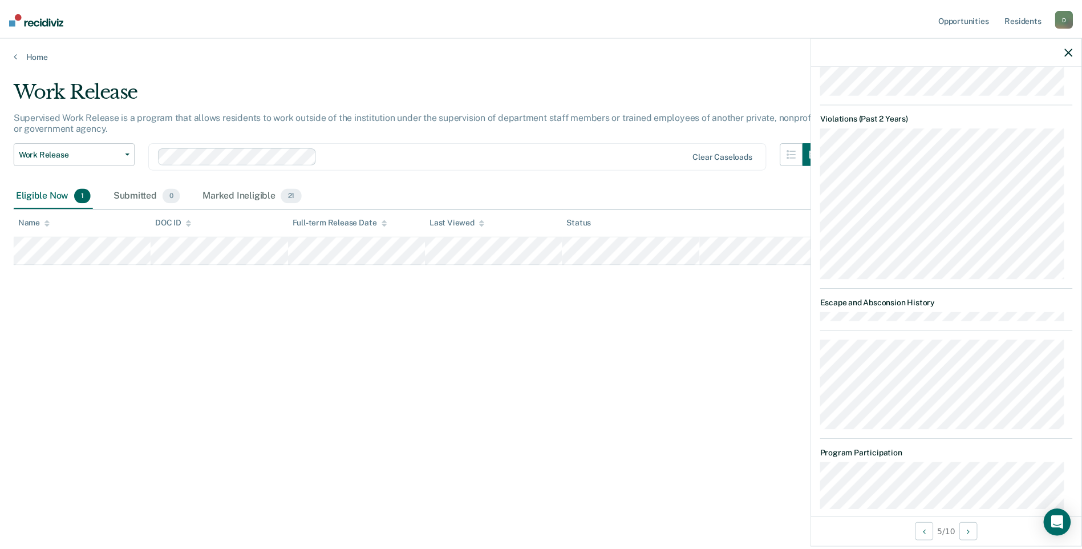
scroll to position [831, 0]
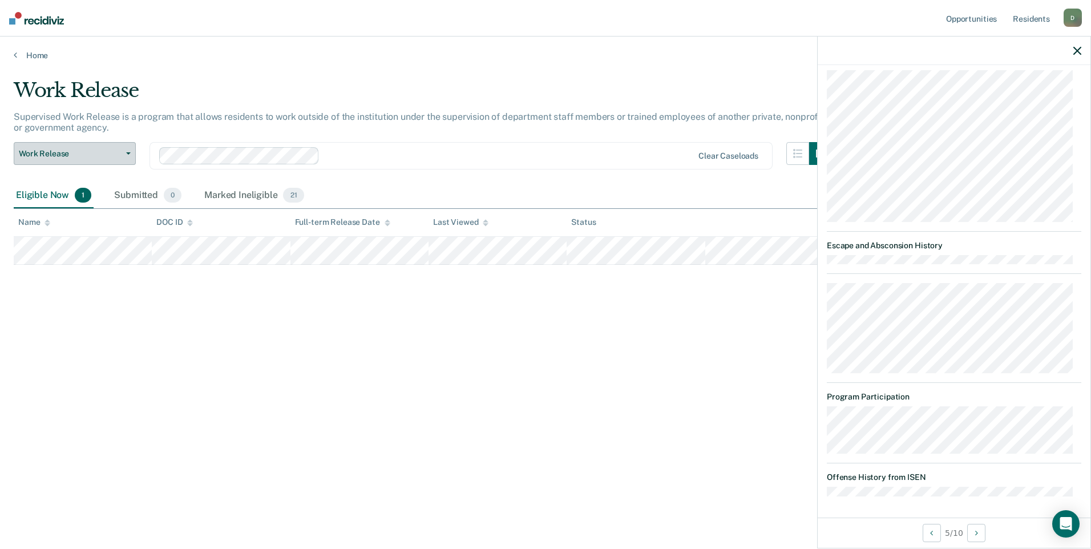
click at [99, 151] on span "Work Release" at bounding box center [70, 154] width 103 height 10
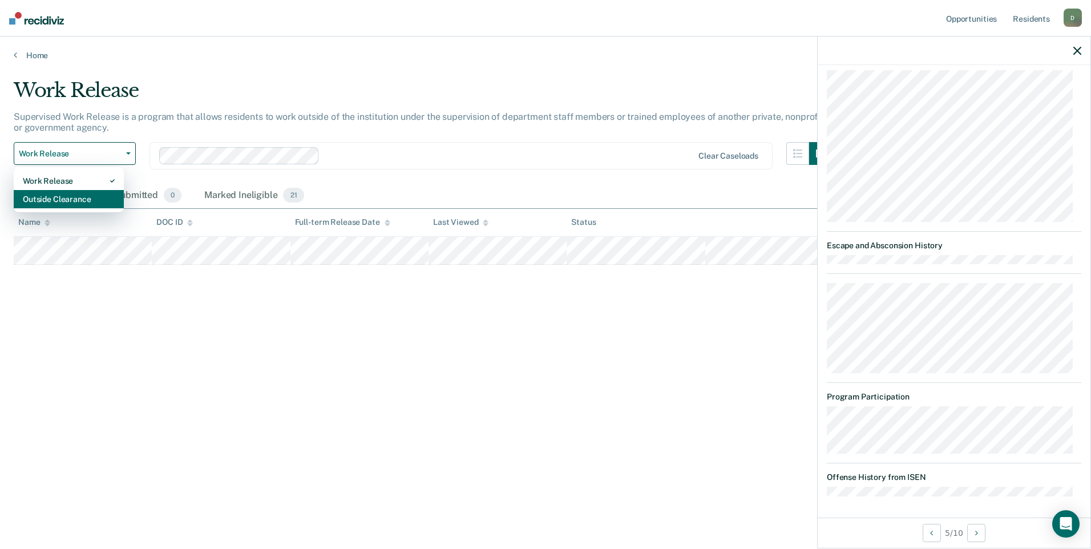
click at [69, 198] on div "Outside Clearance" at bounding box center [69, 199] width 92 height 18
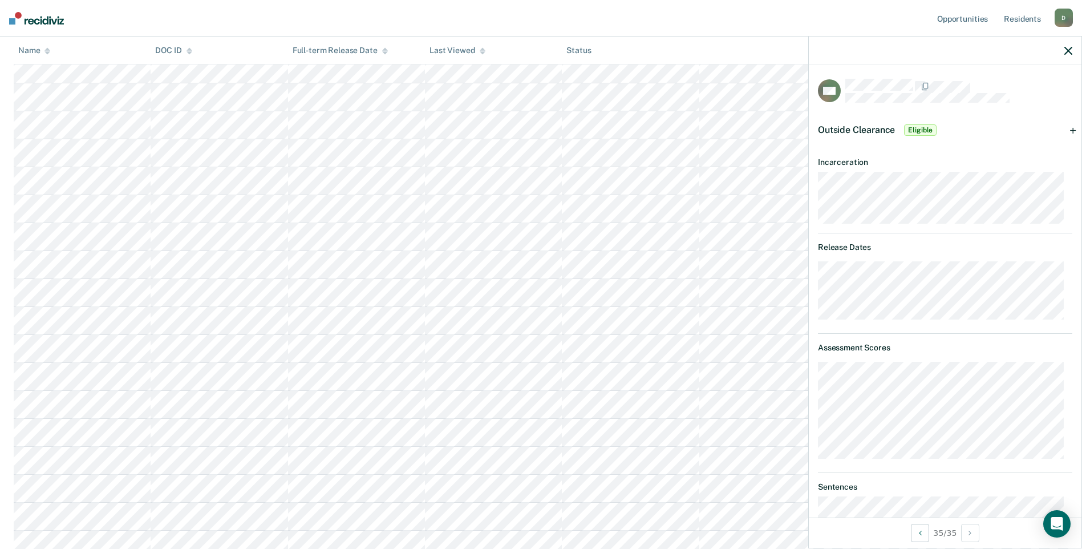
scroll to position [52, 0]
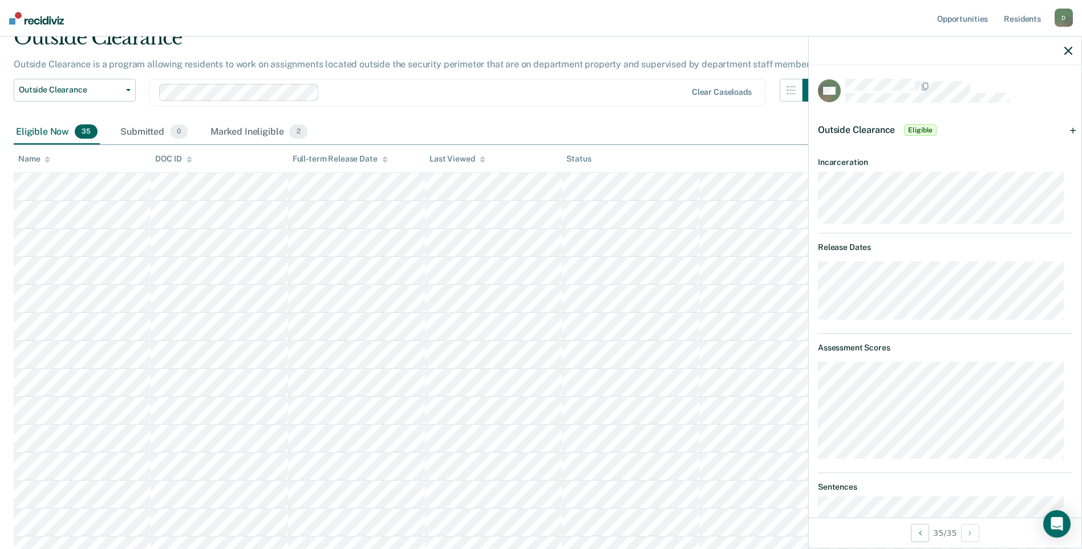
click at [882, 112] on div "Outside Clearance Eligible" at bounding box center [945, 130] width 273 height 37
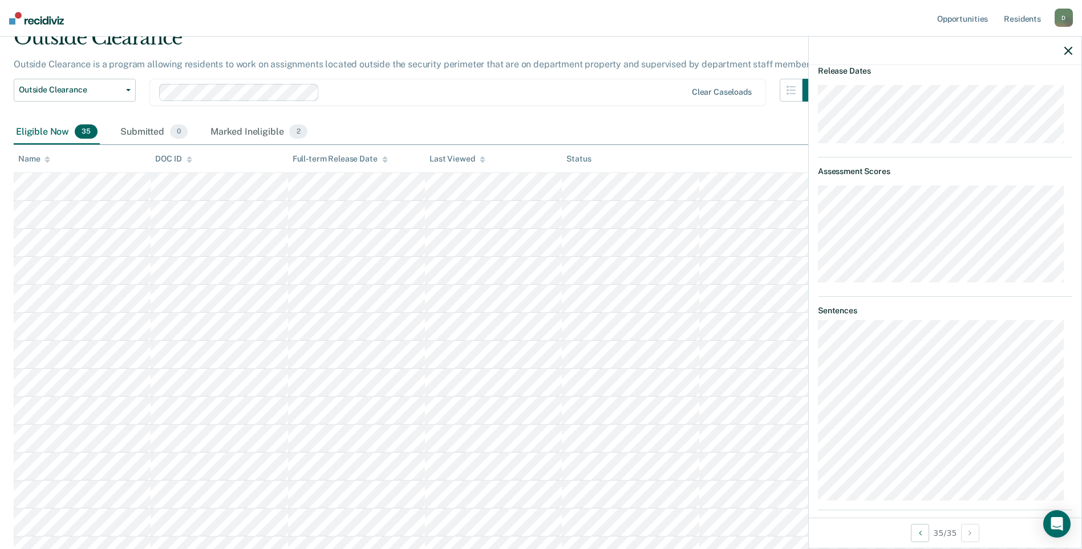
scroll to position [114, 0]
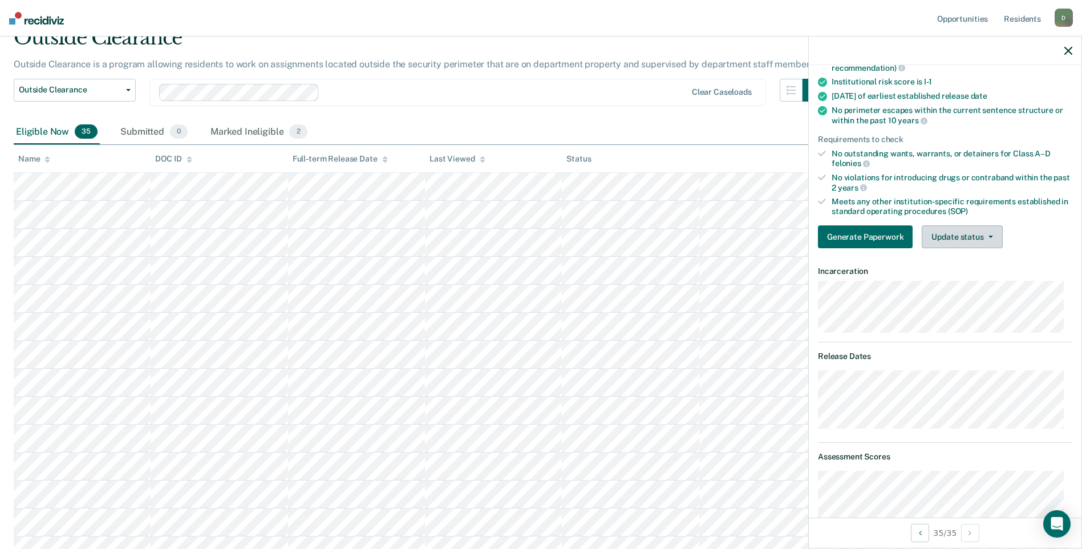
click at [959, 229] on button "Update status" at bounding box center [962, 236] width 80 height 23
click at [979, 284] on button "Mark Ineligible" at bounding box center [977, 282] width 110 height 18
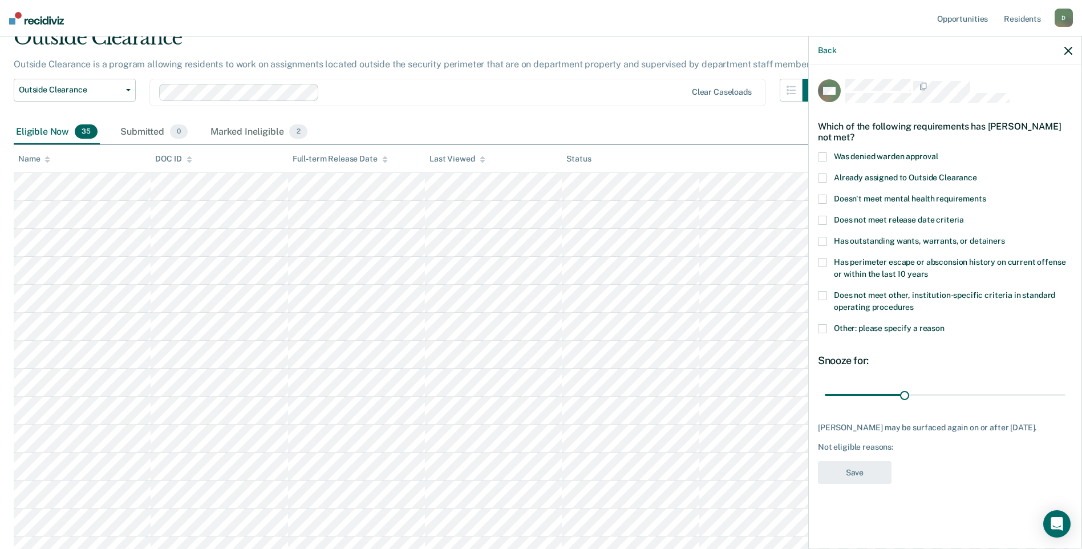
click at [827, 291] on label "Does not meet other, institution-specific criteria in standard operating proced…" at bounding box center [945, 303] width 254 height 24
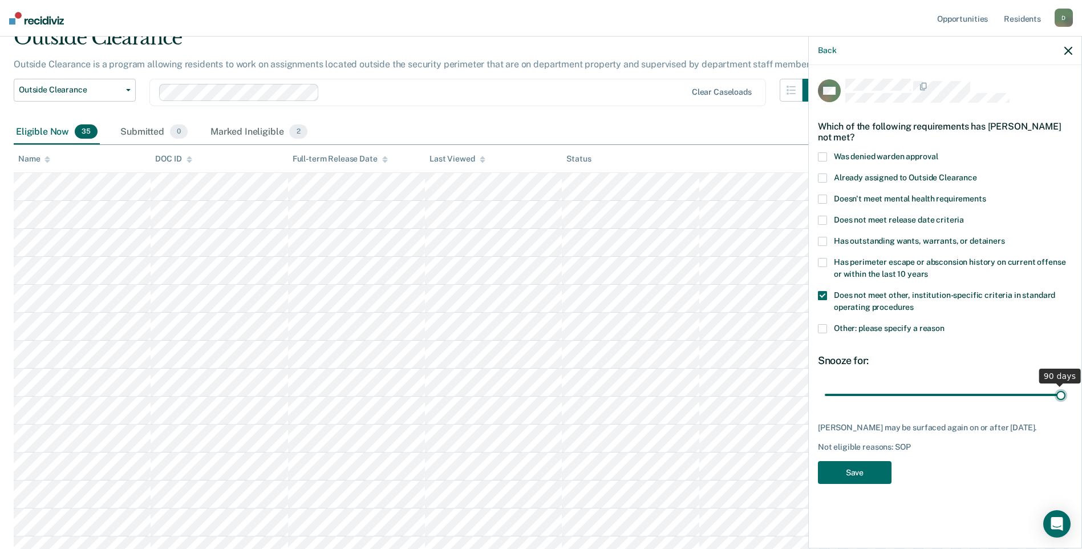
drag, startPoint x: 907, startPoint y: 395, endPoint x: 1066, endPoint y: 387, distance: 159.4
type input "90"
click at [1066, 387] on input "range" at bounding box center [945, 395] width 241 height 20
drag, startPoint x: 1061, startPoint y: 394, endPoint x: 1080, endPoint y: 387, distance: 19.3
click at [1066, 387] on input "range" at bounding box center [945, 395] width 241 height 20
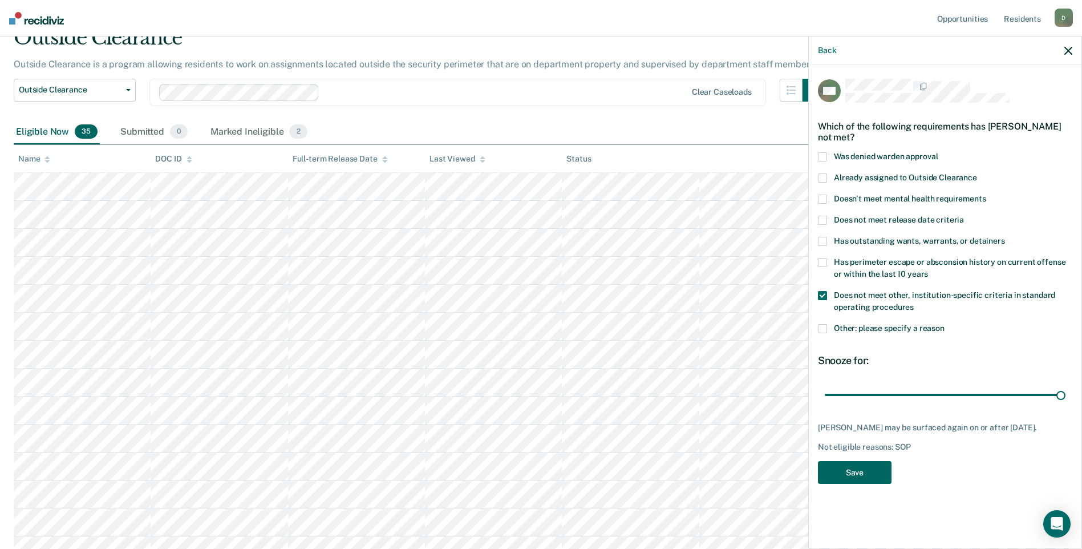
click at [850, 467] on button "Save" at bounding box center [855, 472] width 74 height 23
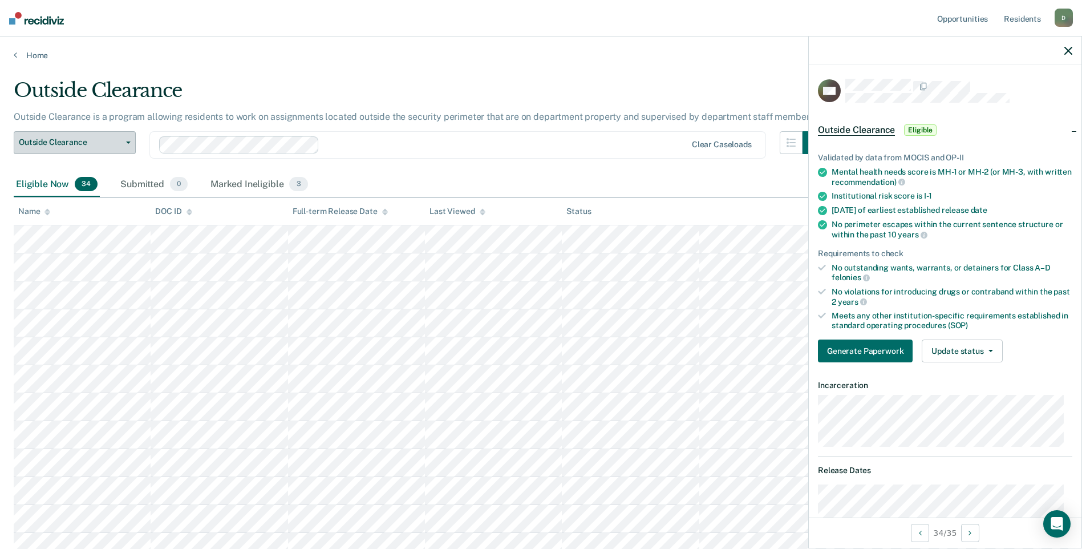
click at [121, 143] on span "Outside Clearance" at bounding box center [70, 143] width 103 height 10
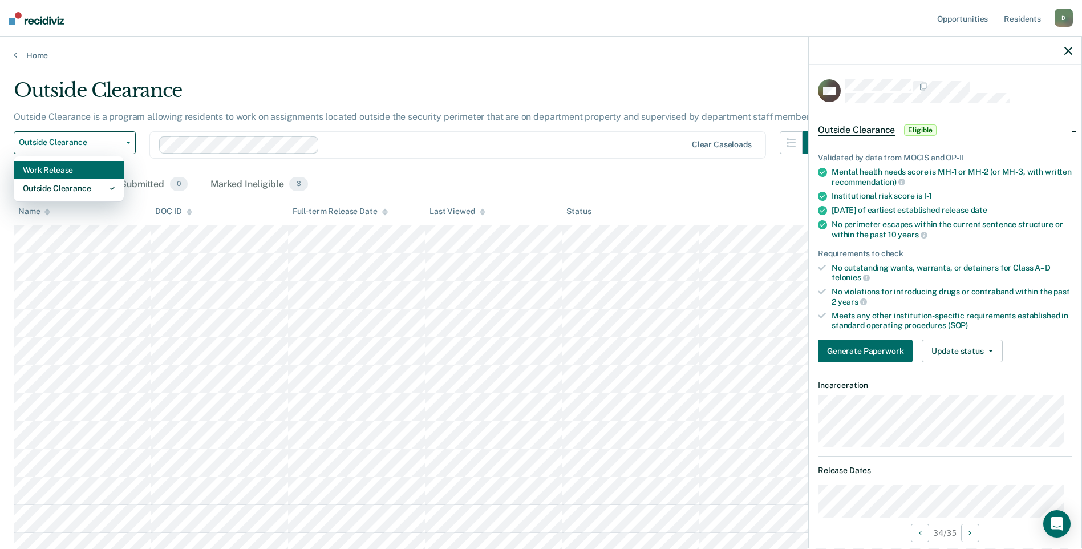
click at [67, 172] on div "Work Release" at bounding box center [69, 170] width 92 height 18
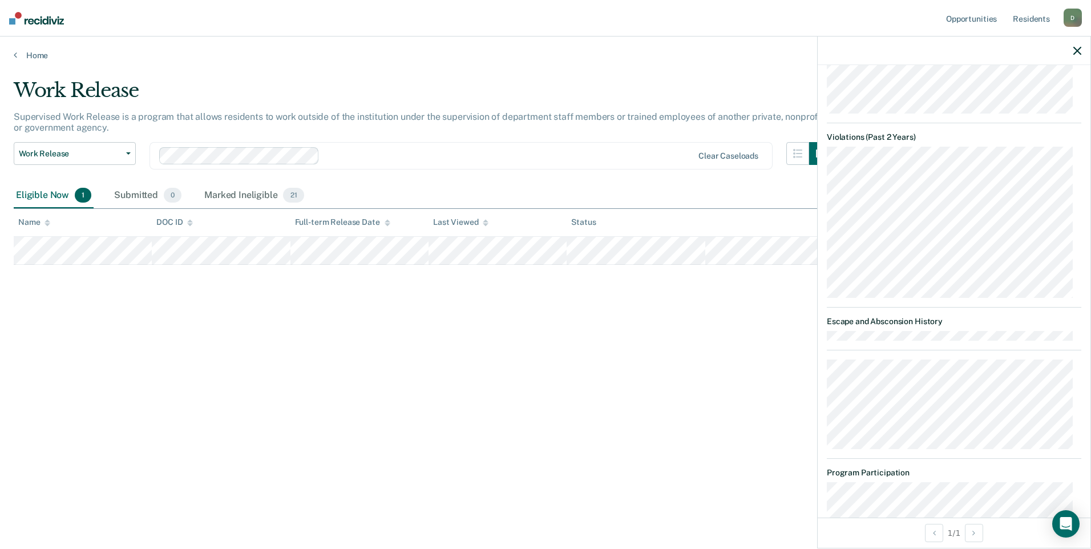
scroll to position [559, 0]
click at [989, 355] on article "DP Work Release Eligible Validated by data from MOCIS and OP-II Mental health n…" at bounding box center [954, 8] width 254 height 976
click at [1077, 48] on icon "button" at bounding box center [1077, 51] width 8 height 8
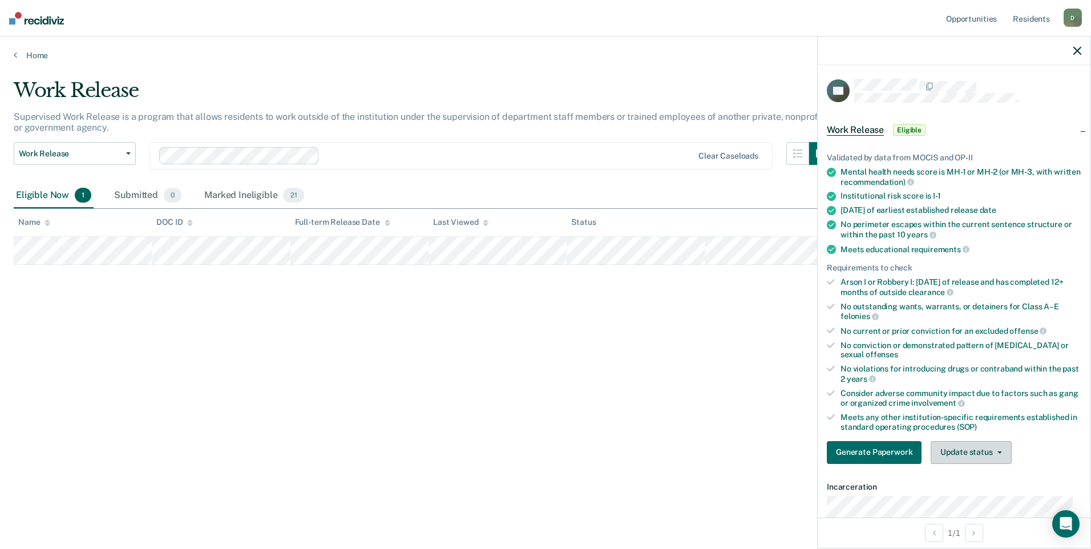
click at [971, 454] on button "Update status" at bounding box center [971, 452] width 80 height 23
click at [974, 494] on button "Mark Ineligible" at bounding box center [986, 498] width 110 height 18
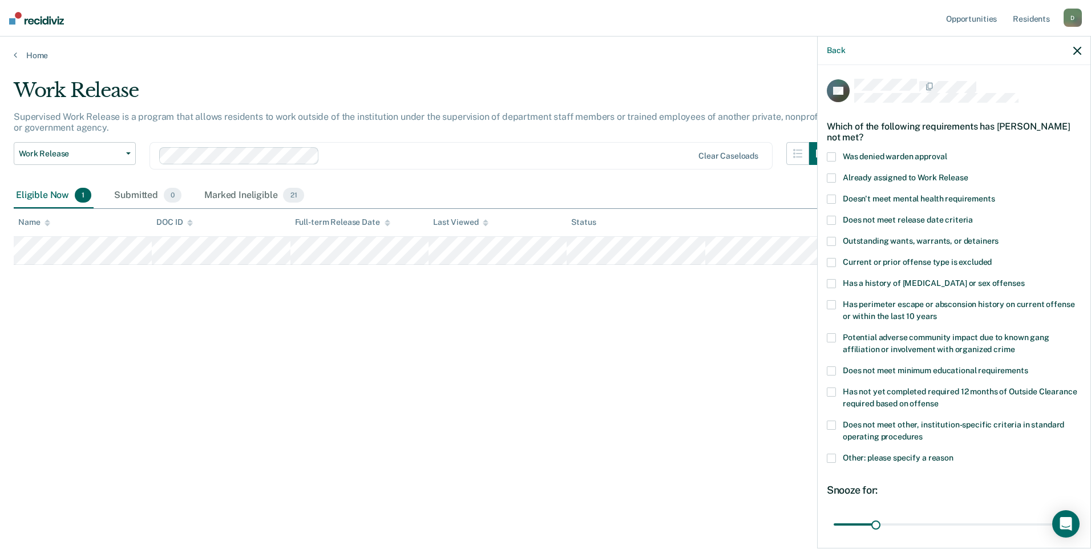
click at [836, 456] on label "Other: please specify a reason" at bounding box center [954, 460] width 254 height 12
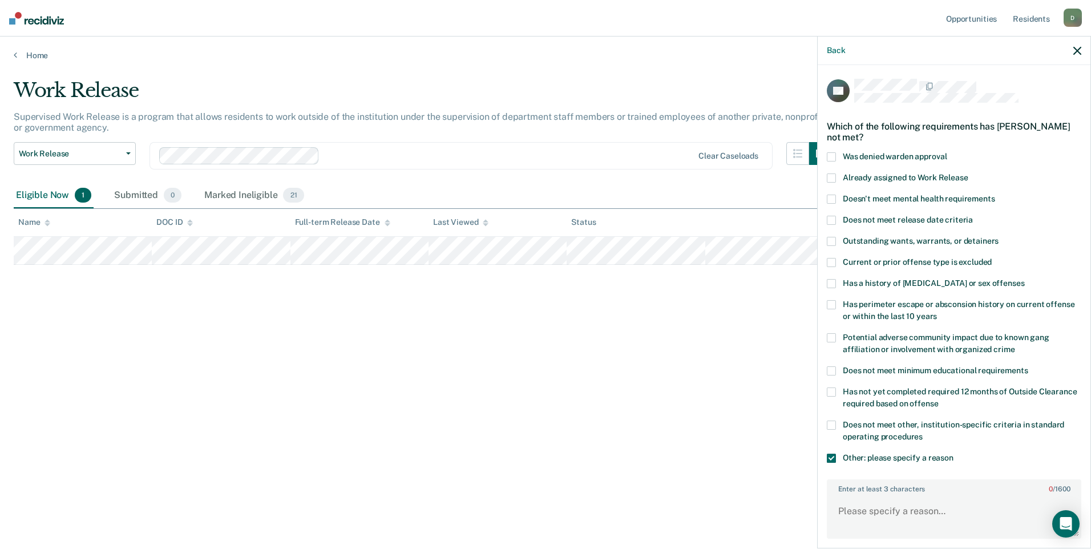
scroll to position [165, 0]
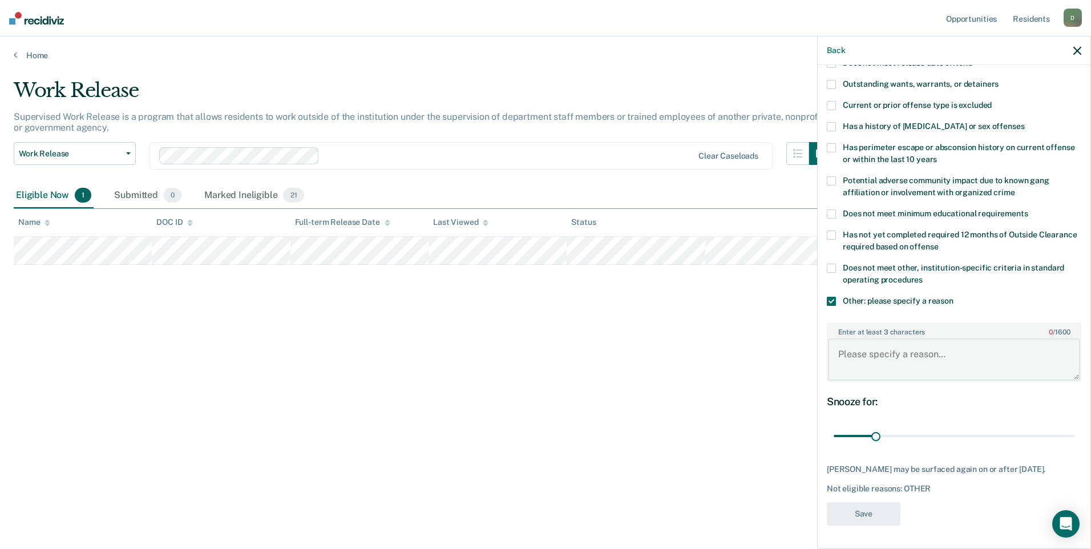
click at [879, 351] on textarea "Enter at least 3 characters 0 / 1600" at bounding box center [954, 359] width 252 height 42
type textarea "FFVP>PPHR>6/29/20022"
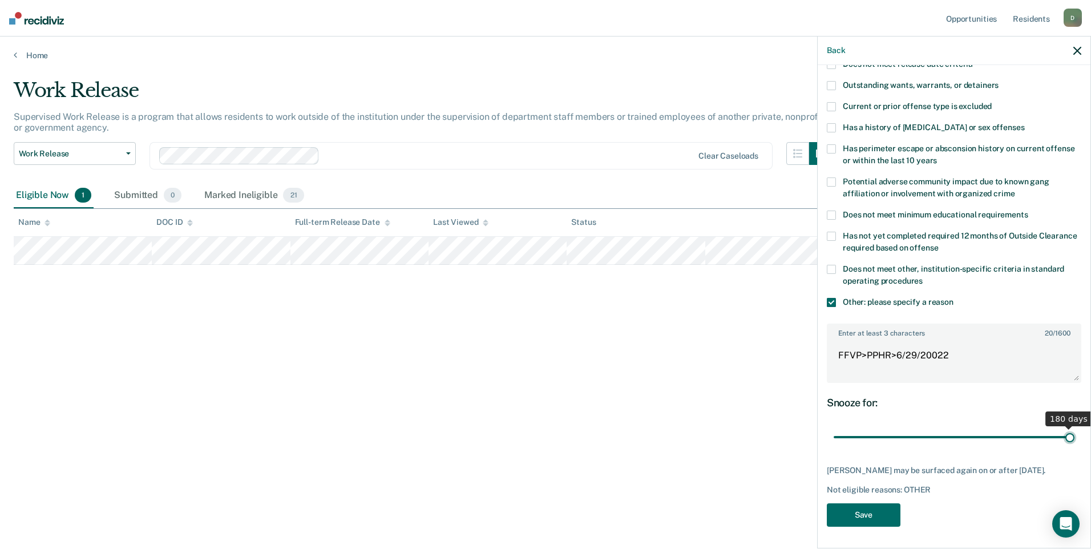
drag, startPoint x: 876, startPoint y: 426, endPoint x: 1085, endPoint y: 422, distance: 208.9
type input "180"
click at [1074, 427] on input "range" at bounding box center [954, 437] width 241 height 20
click at [973, 353] on textarea "FFVP>PPHR>6/29/20022" at bounding box center [954, 360] width 252 height 42
click at [946, 354] on textarea "FFVP>PPHR>6/29/20022: Offender declared absconder. Failed" at bounding box center [954, 360] width 252 height 42
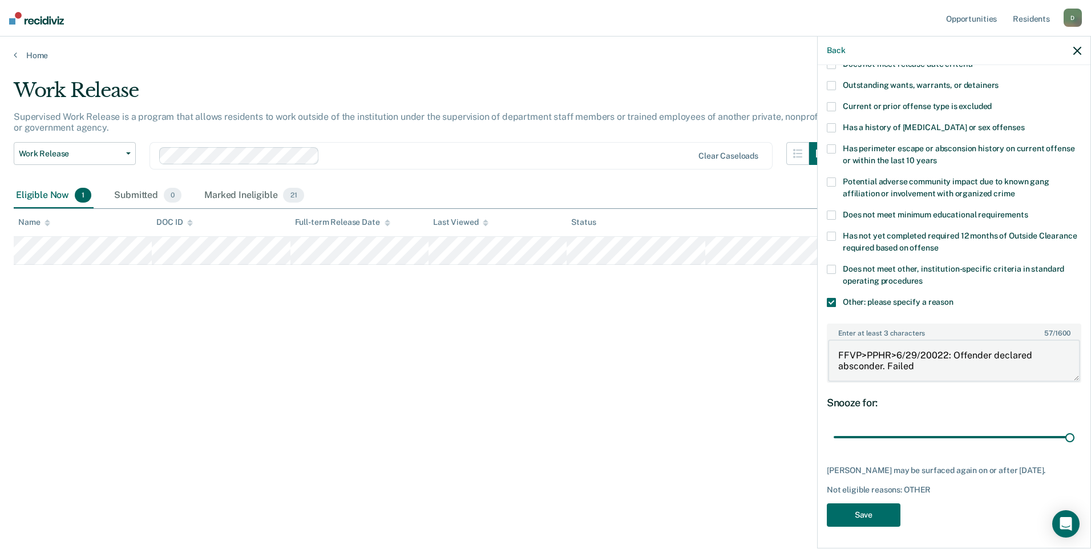
click at [896, 355] on textarea "FFVP>PPHR>6/29/20022: Offender declared absconder. Failed" at bounding box center [954, 360] width 252 height 42
click at [960, 352] on textarea "FFVP>PPHR On 6/29/20022: Offender declared absconder. Failed" at bounding box center [954, 360] width 252 height 42
click at [997, 353] on textarea "FFVP>PPHR On 6/29/20022 Offender declared absconder. Failed" at bounding box center [954, 360] width 252 height 42
click at [968, 369] on textarea "FFVP>PPHR On 6/29/20022 Offender [PERSON_NAME] declared absconder. Failed" at bounding box center [954, 360] width 252 height 42
click at [1037, 353] on textarea "FFVP>PPHR On 6/29/20022 Offender [PERSON_NAME] declared absconder. Failed" at bounding box center [954, 360] width 252 height 42
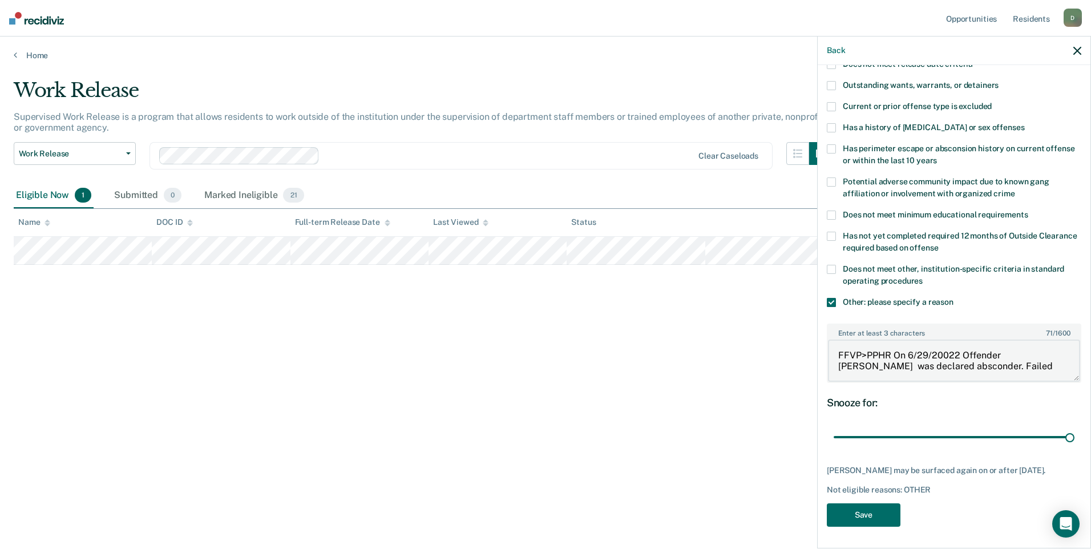
click at [879, 364] on textarea "FFVP>PPHR On 6/29/20022 Offender [PERSON_NAME] was declared absconder. Failed" at bounding box center [954, 360] width 252 height 42
click at [973, 366] on textarea "FFVP>PPHR On 6/29/20022 Offender [PERSON_NAME] was declared an absconder. Failed" at bounding box center [954, 360] width 252 height 42
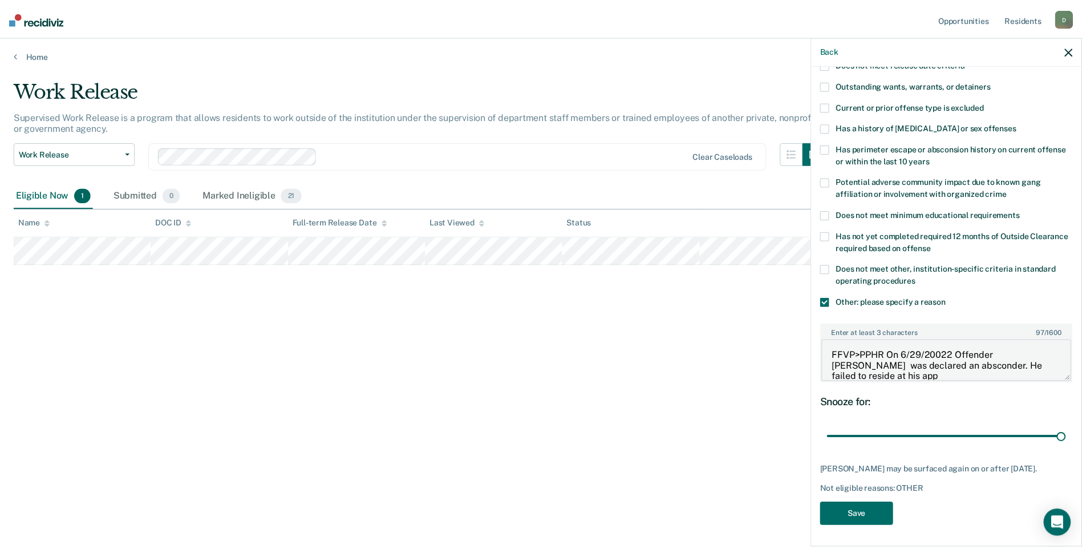
scroll to position [2, 0]
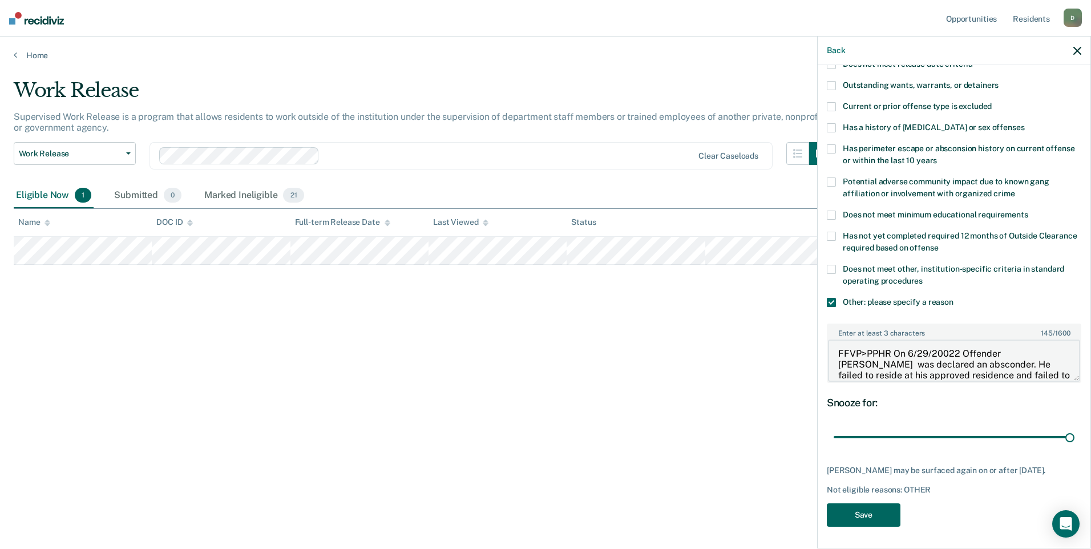
type textarea "FFVP>PPHR On 6/29/20022 Offender [PERSON_NAME] was declared an absconder. He fa…"
click at [880, 520] on button "Save" at bounding box center [864, 514] width 74 height 23
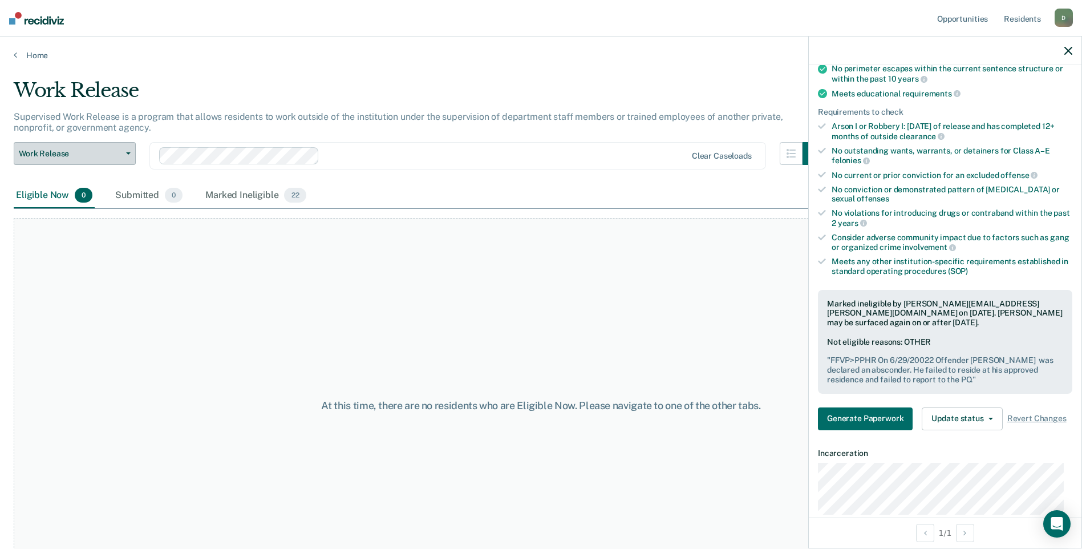
click at [56, 149] on span "Work Release" at bounding box center [70, 154] width 103 height 10
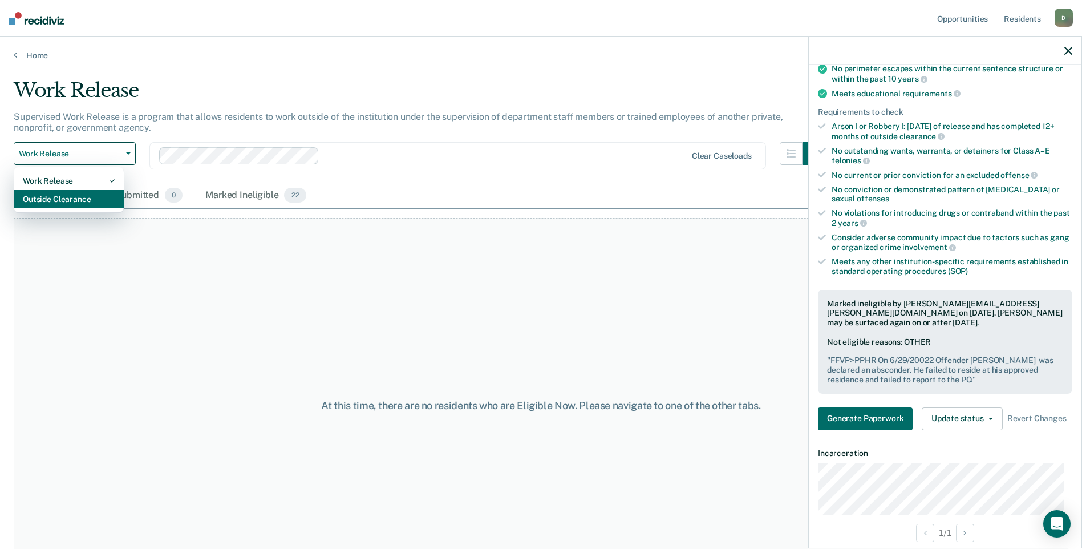
click at [63, 196] on div "Outside Clearance" at bounding box center [69, 199] width 92 height 18
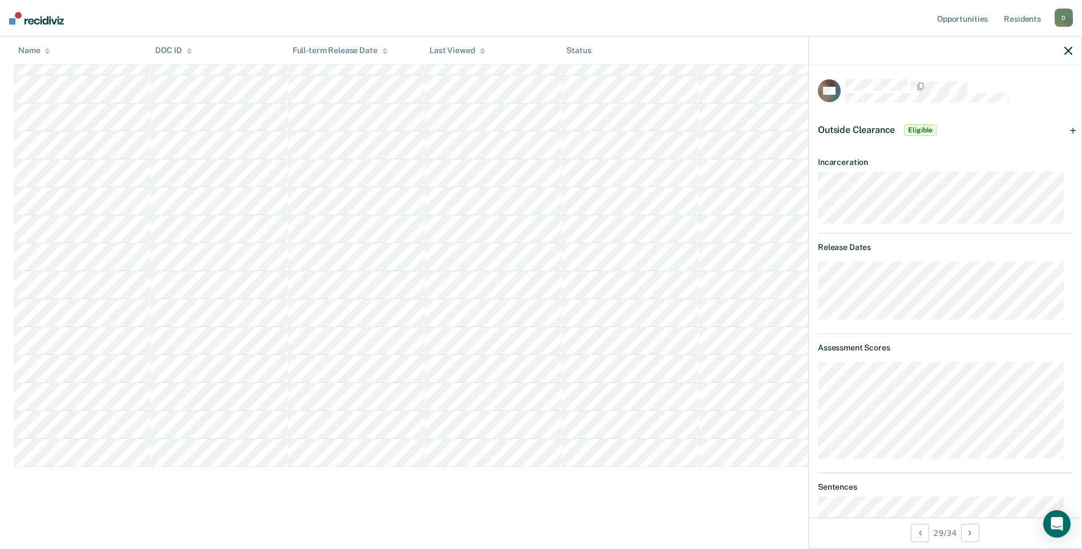
click at [1068, 47] on icon "button" at bounding box center [1069, 51] width 8 height 8
